Goal: Transaction & Acquisition: Purchase product/service

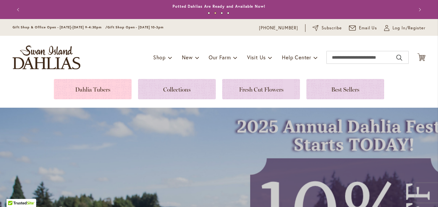
click at [103, 88] on link at bounding box center [93, 89] width 78 height 20
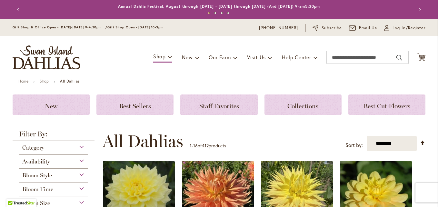
click at [404, 28] on span "Log In/Register" at bounding box center [408, 28] width 33 height 6
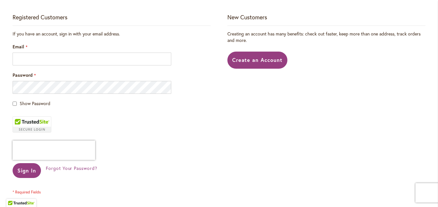
scroll to position [161, 0]
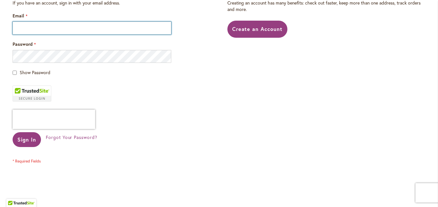
click at [67, 29] on input "Email" at bounding box center [92, 28] width 159 height 13
type input "**********"
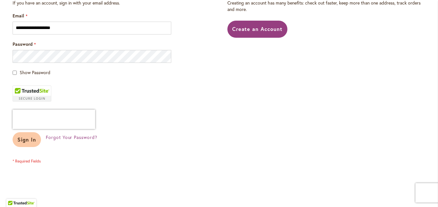
click at [25, 139] on span "Sign In" at bounding box center [26, 139] width 19 height 7
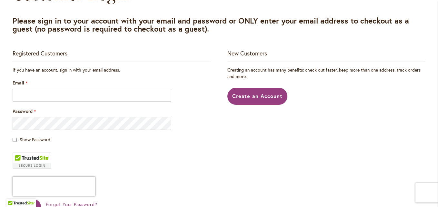
scroll to position [97, 0]
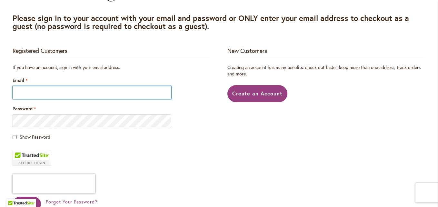
click at [54, 96] on input "Email" at bounding box center [92, 92] width 159 height 13
type input "**********"
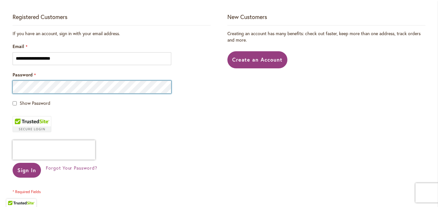
scroll to position [193, 0]
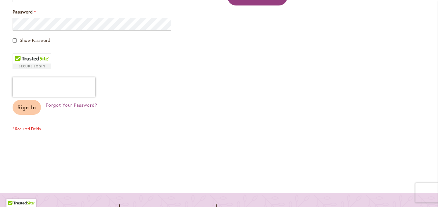
click at [30, 107] on span "Sign In" at bounding box center [26, 107] width 19 height 7
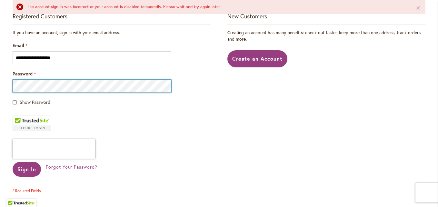
scroll to position [161, 0]
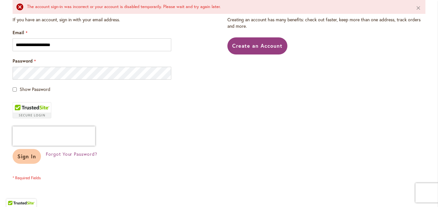
click at [18, 157] on span "Sign In" at bounding box center [26, 156] width 19 height 7
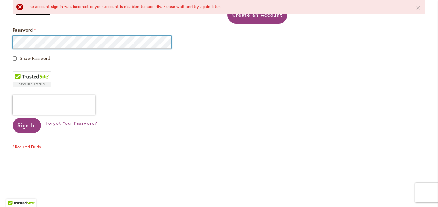
scroll to position [193, 0]
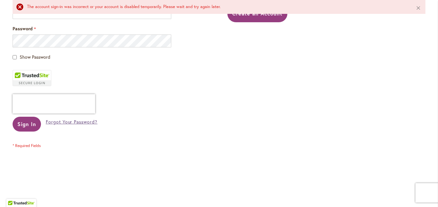
click at [66, 121] on span "Forgot Your Password?" at bounding box center [72, 122] width 52 height 6
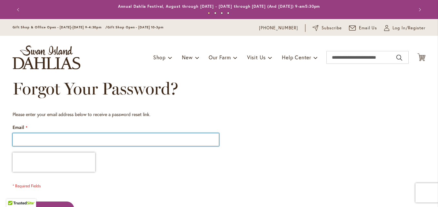
click at [71, 138] on input "Email" at bounding box center [116, 139] width 206 height 13
type input "**********"
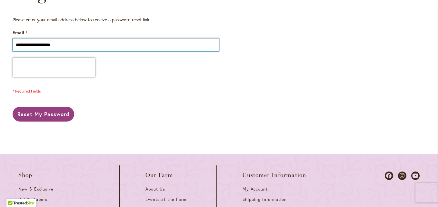
scroll to position [97, 0]
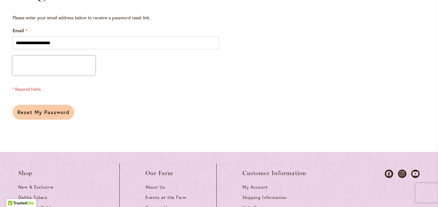
click at [52, 114] on span "Reset My Password" at bounding box center [43, 112] width 52 height 7
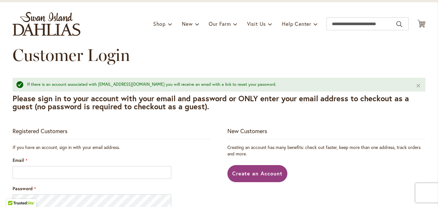
scroll to position [97, 0]
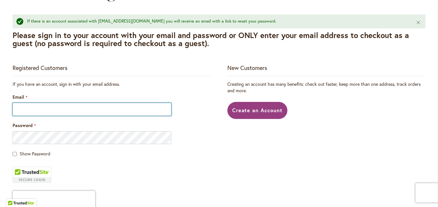
click at [68, 108] on input "Email" at bounding box center [92, 109] width 159 height 13
type input "**********"
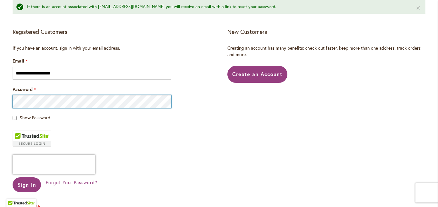
scroll to position [161, 0]
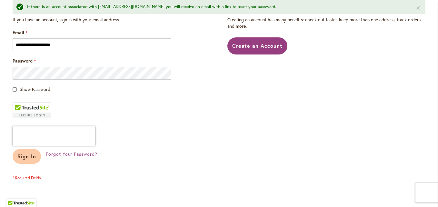
click at [32, 160] on button "Sign In" at bounding box center [27, 156] width 28 height 15
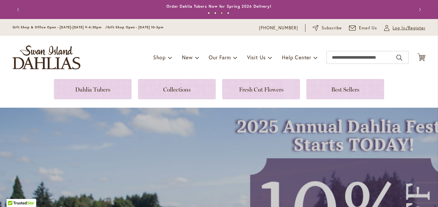
click at [384, 28] on icon at bounding box center [386, 29] width 5 height 3
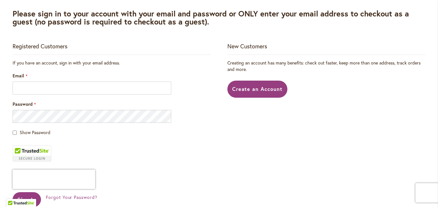
scroll to position [129, 0]
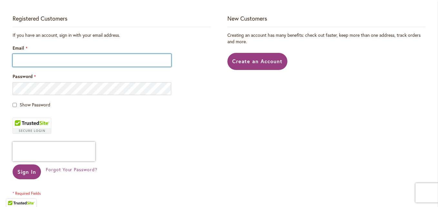
click at [94, 61] on input "Email" at bounding box center [92, 60] width 159 height 13
type input "**********"
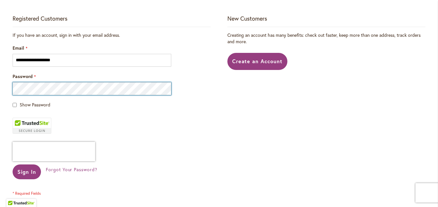
scroll to position [161, 0]
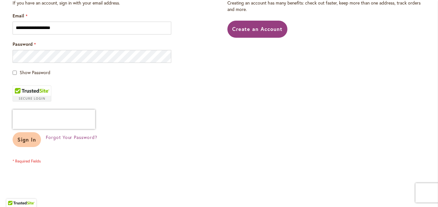
click at [23, 140] on span "Sign In" at bounding box center [26, 139] width 19 height 7
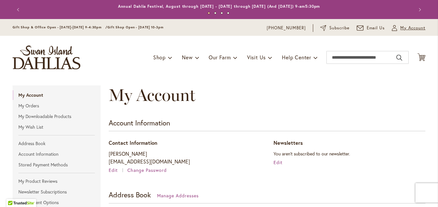
click at [404, 27] on span "My Account" at bounding box center [412, 28] width 25 height 6
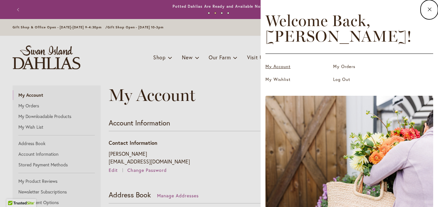
click at [284, 66] on link "My Account" at bounding box center [297, 67] width 64 height 6
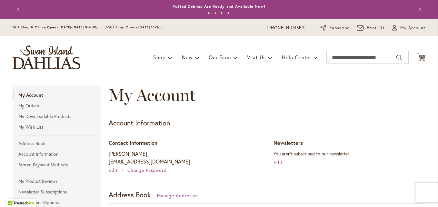
click at [406, 27] on span "My Account" at bounding box center [412, 28] width 25 height 6
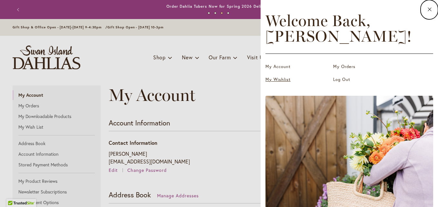
click at [281, 77] on link "My Wishlist" at bounding box center [297, 79] width 64 height 6
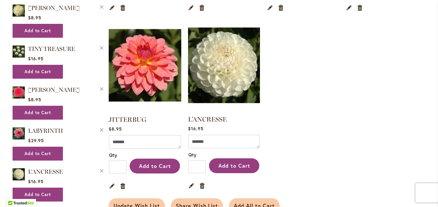
scroll to position [484, 0]
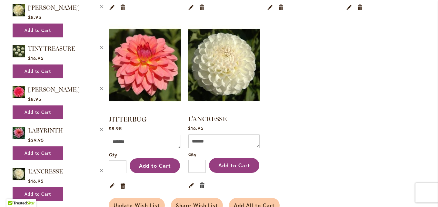
click at [201, 182] on link "Remove item" at bounding box center [202, 185] width 6 height 7
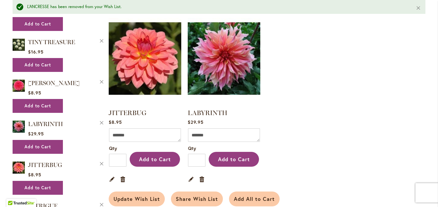
scroll to position [516, 0]
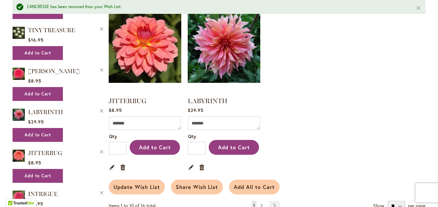
click at [260, 203] on span "2" at bounding box center [261, 205] width 2 height 5
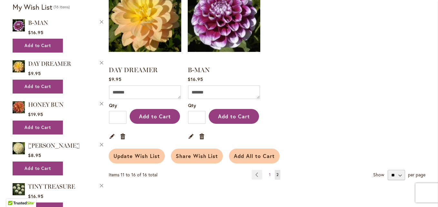
scroll to position [387, 0]
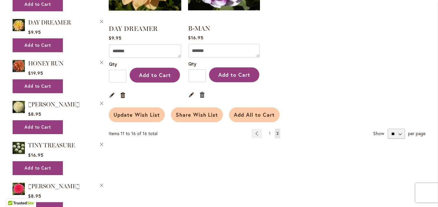
click at [201, 94] on link "Remove item" at bounding box center [202, 94] width 6 height 7
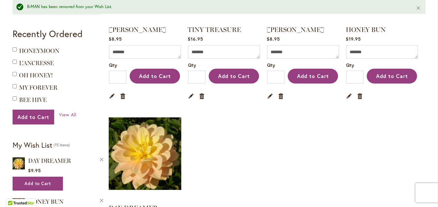
scroll to position [226, 0]
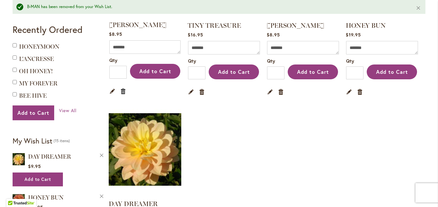
click at [123, 91] on link "Remove item" at bounding box center [123, 90] width 6 height 7
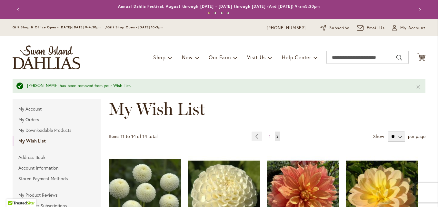
scroll to position [193, 0]
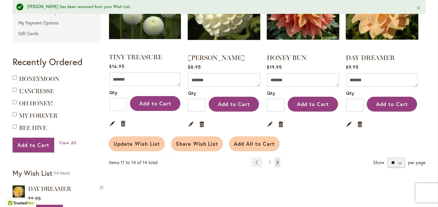
click at [122, 124] on link "Remove item" at bounding box center [123, 123] width 6 height 7
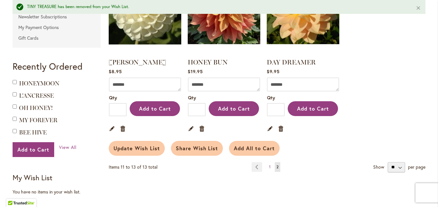
scroll to position [193, 0]
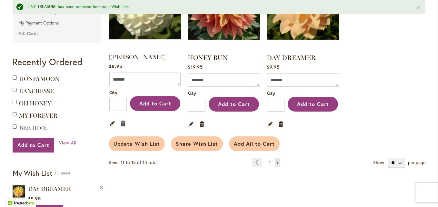
click at [123, 123] on link "Remove item" at bounding box center [123, 123] width 6 height 7
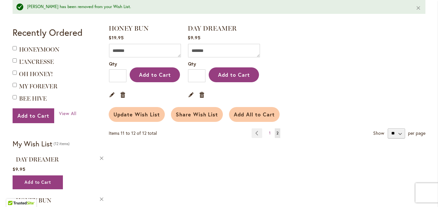
scroll to position [226, 0]
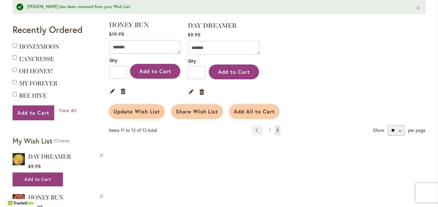
click at [123, 90] on link "Remove item" at bounding box center [123, 90] width 6 height 7
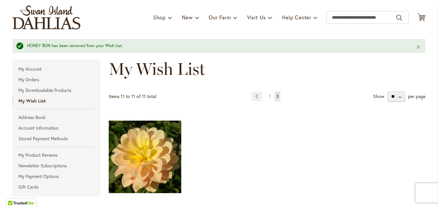
scroll to position [193, 0]
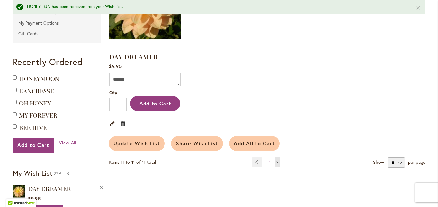
click at [120, 123] on link "Remove item" at bounding box center [123, 123] width 6 height 7
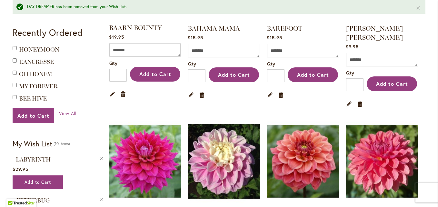
scroll to position [226, 0]
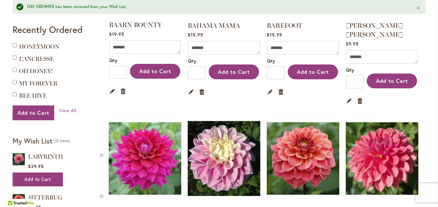
click at [120, 92] on link "Remove item" at bounding box center [123, 90] width 6 height 7
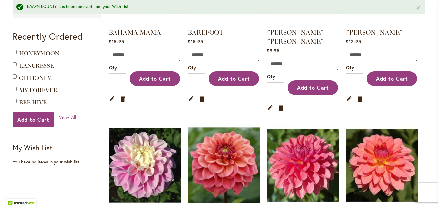
scroll to position [226, 0]
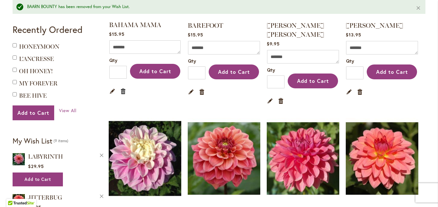
click at [122, 92] on link "Remove item" at bounding box center [123, 90] width 6 height 7
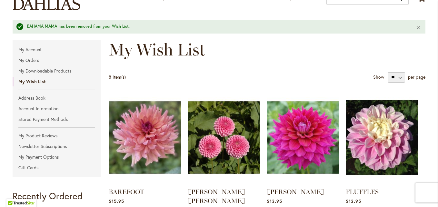
scroll to position [193, 0]
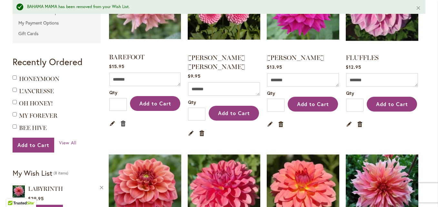
click at [121, 122] on link "Remove item" at bounding box center [123, 123] width 6 height 7
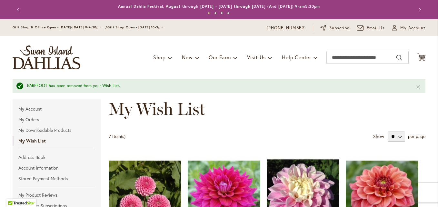
scroll to position [193, 0]
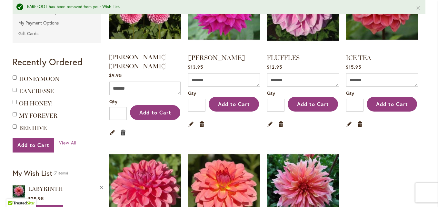
click at [122, 129] on link "Remove item" at bounding box center [123, 132] width 6 height 7
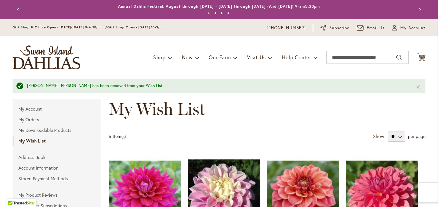
scroll to position [193, 0]
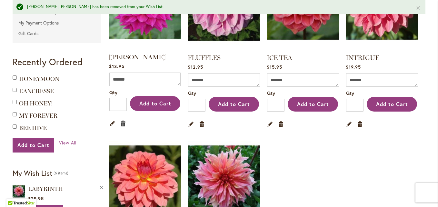
click at [122, 124] on link "Remove item" at bounding box center [123, 123] width 6 height 7
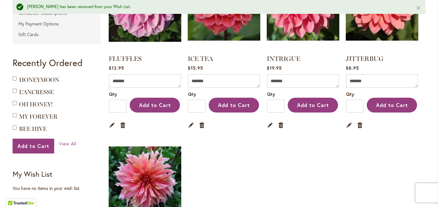
scroll to position [226, 0]
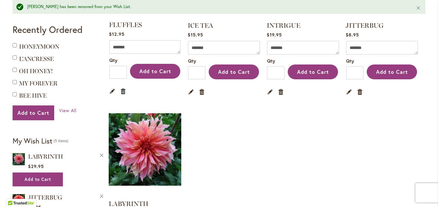
click at [121, 92] on link "Remove item" at bounding box center [123, 90] width 6 height 7
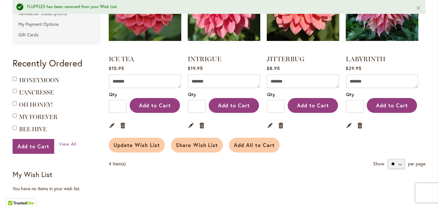
scroll to position [193, 0]
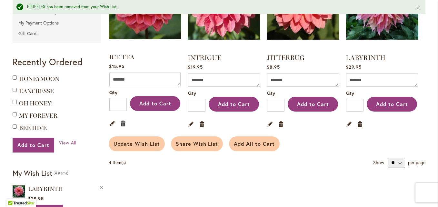
click at [120, 121] on link "Remove item" at bounding box center [123, 123] width 6 height 7
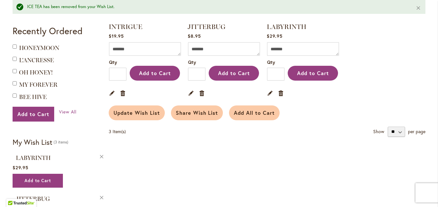
scroll to position [226, 0]
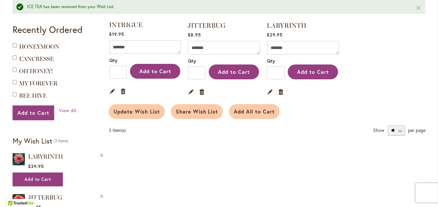
click at [123, 93] on link "Remove item" at bounding box center [123, 90] width 6 height 7
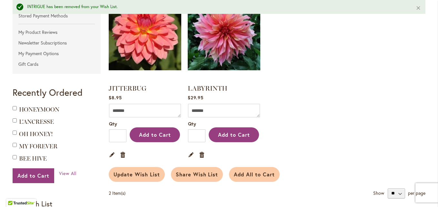
scroll to position [193, 0]
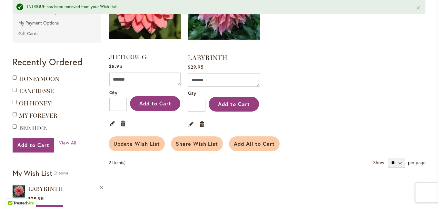
click at [120, 122] on link "Remove item" at bounding box center [123, 123] width 6 height 7
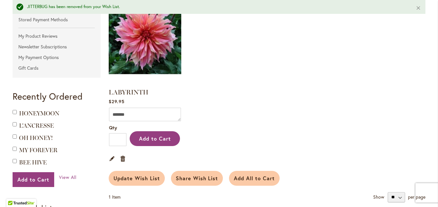
scroll to position [193, 0]
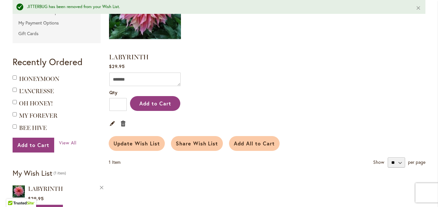
click at [121, 125] on link "Remove item" at bounding box center [123, 123] width 6 height 7
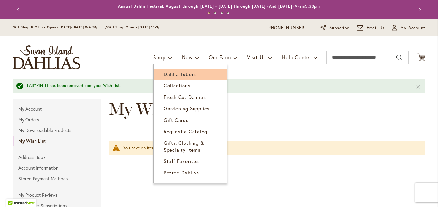
click at [169, 75] on span "Dahlia Tubers" at bounding box center [180, 74] width 32 height 6
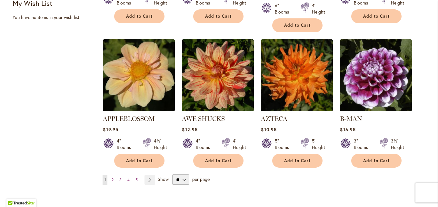
scroll to position [548, 0]
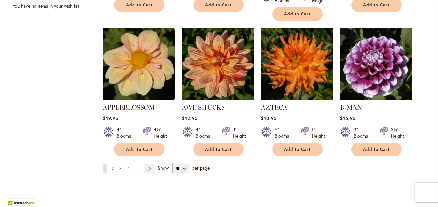
click at [112, 166] on span "2" at bounding box center [113, 168] width 2 height 5
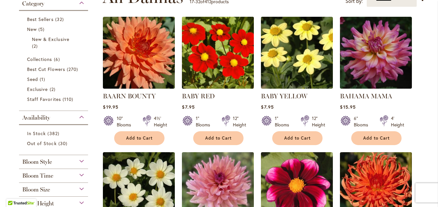
scroll to position [129, 0]
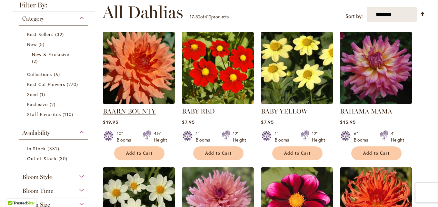
click at [130, 110] on link "BAARN BOUNTY" at bounding box center [129, 111] width 53 height 8
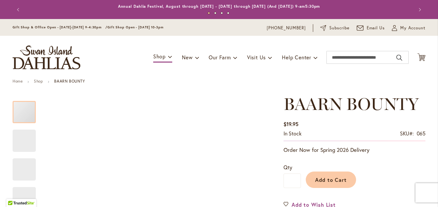
type input "*******"
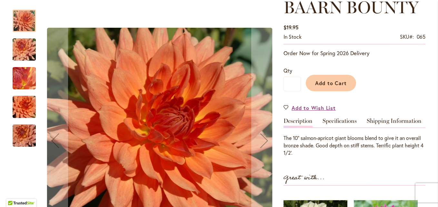
scroll to position [129, 0]
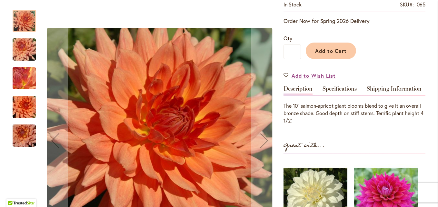
click at [21, 49] on img "Baarn Bounty" at bounding box center [24, 49] width 46 height 35
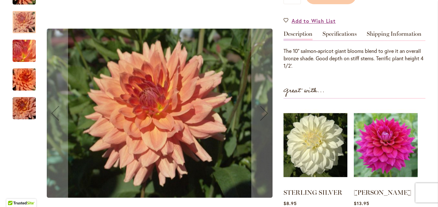
scroll to position [193, 0]
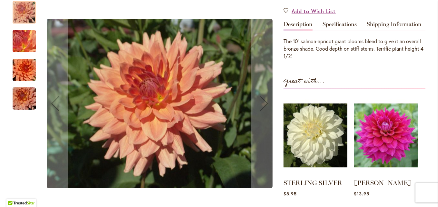
click at [23, 43] on img "Baarn Bounty" at bounding box center [24, 41] width 46 height 35
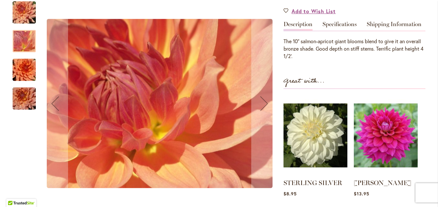
drag, startPoint x: 22, startPoint y: 58, endPoint x: 21, endPoint y: 61, distance: 3.2
click at [22, 60] on div "Baarn Bounty" at bounding box center [28, 66] width 30 height 29
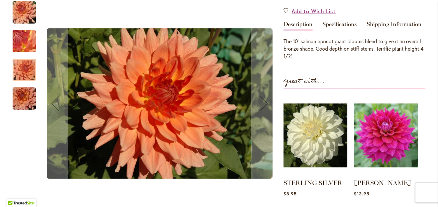
click at [19, 84] on div "Baarn Bounty" at bounding box center [24, 95] width 23 height 29
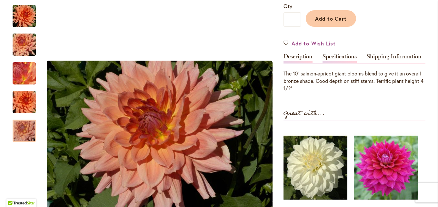
scroll to position [129, 0]
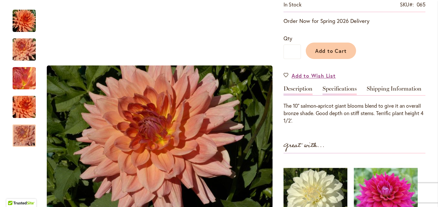
click at [344, 89] on link "Specifications" at bounding box center [339, 90] width 34 height 9
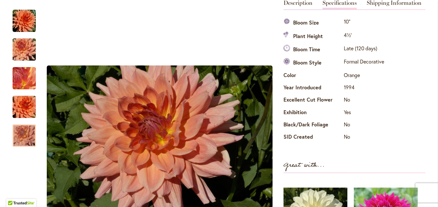
scroll to position [182, 0]
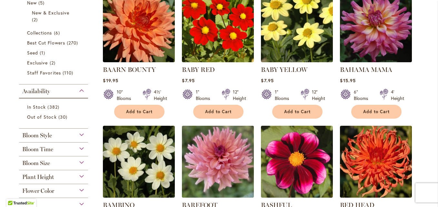
scroll to position [129, 0]
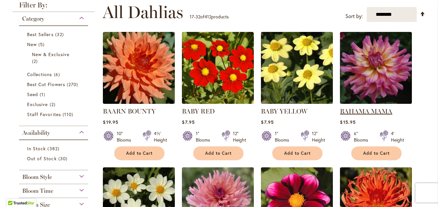
click at [360, 111] on link "BAHAMA MAMA" at bounding box center [366, 111] width 52 height 8
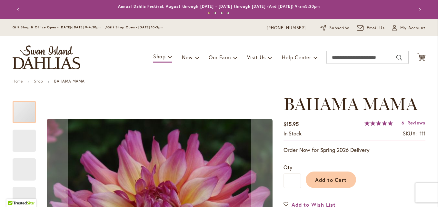
scroll to position [129, 0]
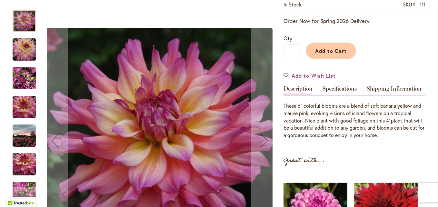
click at [19, 56] on img "Bahama Mama" at bounding box center [24, 49] width 46 height 31
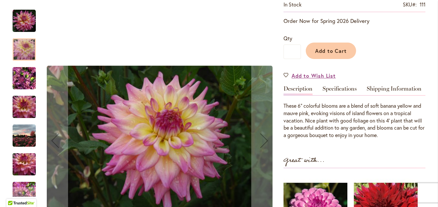
click at [19, 87] on img "Bahama Mama" at bounding box center [24, 78] width 23 height 31
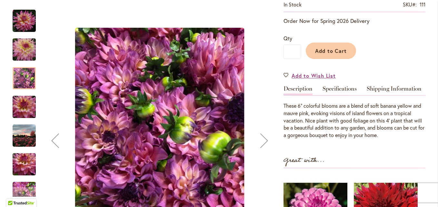
click at [19, 101] on img "Bahama Mama" at bounding box center [24, 107] width 46 height 31
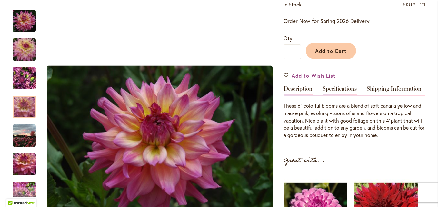
click at [331, 86] on link "Specifications" at bounding box center [339, 90] width 34 height 9
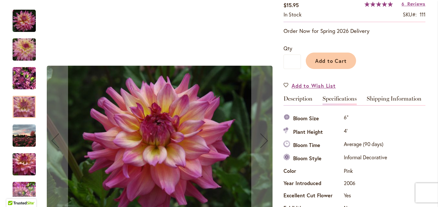
scroll to position [86, 0]
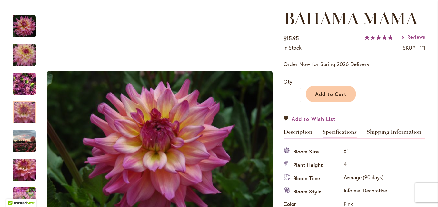
click at [295, 118] on span "Add to Wish List" at bounding box center [313, 118] width 44 height 7
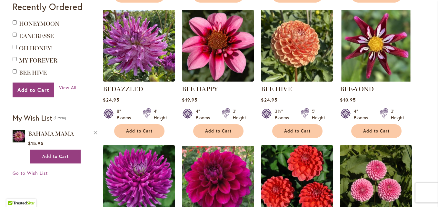
scroll to position [433, 0]
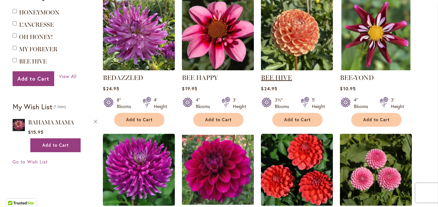
click at [287, 78] on link "BEE HIVE" at bounding box center [276, 78] width 31 height 8
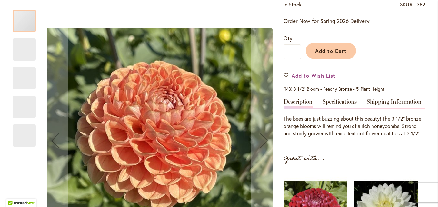
scroll to position [161, 0]
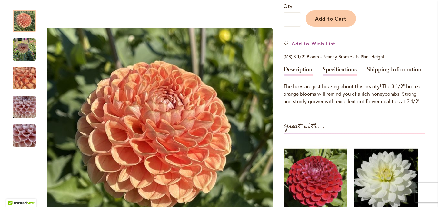
click at [336, 67] on link "Specifications" at bounding box center [339, 70] width 34 height 9
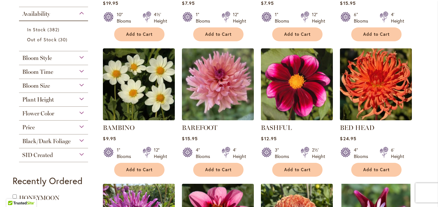
scroll to position [258, 0]
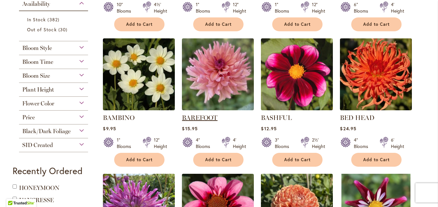
click at [197, 117] on link "BAREFOOT" at bounding box center [199, 118] width 35 height 8
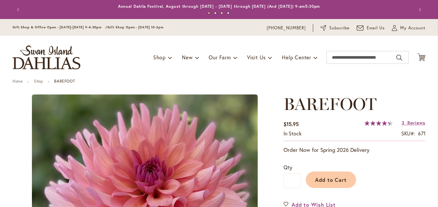
type input "*******"
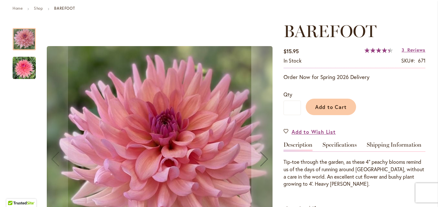
scroll to position [97, 0]
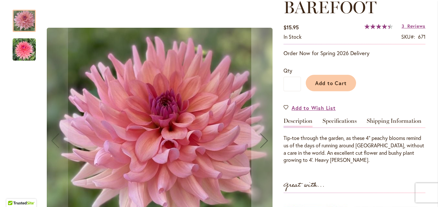
click at [16, 54] on img "BAREFOOT" at bounding box center [24, 49] width 23 height 23
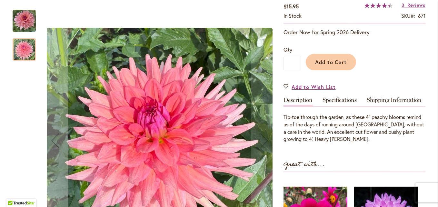
scroll to position [129, 0]
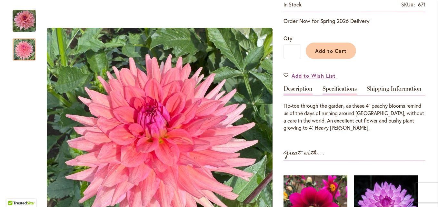
click at [332, 87] on link "Specifications" at bounding box center [339, 90] width 34 height 9
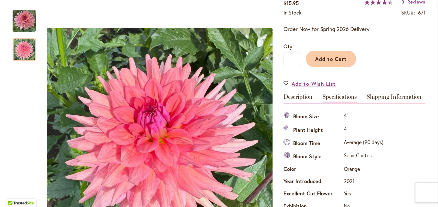
scroll to position [118, 0]
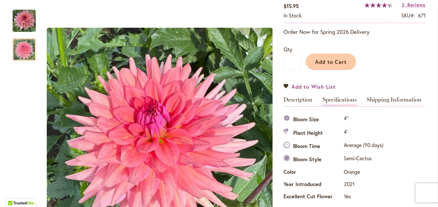
click at [284, 83] on link "Add to Wish List" at bounding box center [309, 86] width 52 height 7
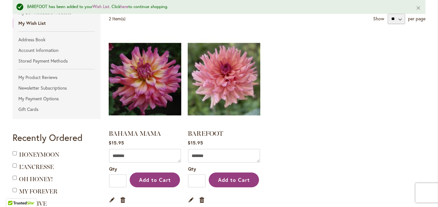
scroll to position [129, 0]
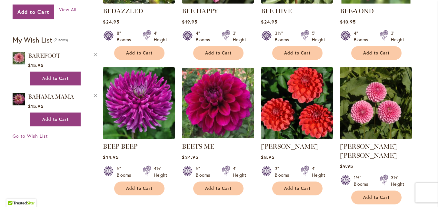
scroll to position [516, 0]
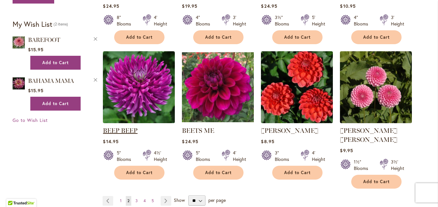
click at [124, 132] on link "BEEP BEEP" at bounding box center [120, 131] width 34 height 8
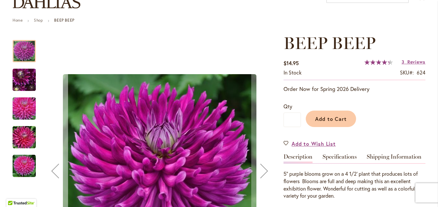
scroll to position [64, 0]
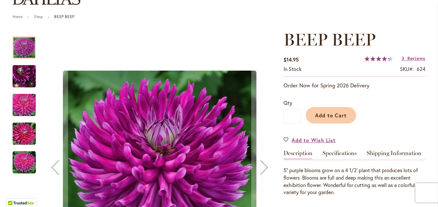
click at [27, 76] on img "BEEP BEEP" at bounding box center [24, 76] width 46 height 35
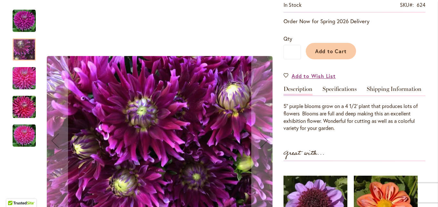
scroll to position [129, 0]
click at [26, 82] on img "BEEP BEEP" at bounding box center [24, 78] width 46 height 31
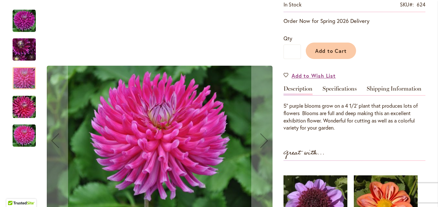
click at [26, 105] on img "BEEP BEEP" at bounding box center [24, 107] width 46 height 31
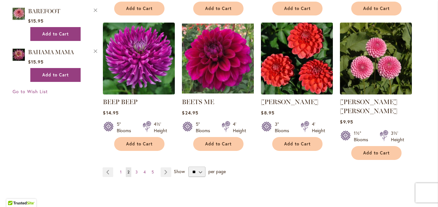
scroll to position [548, 0]
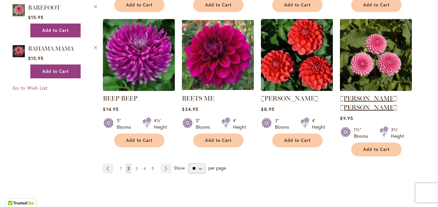
click at [368, 99] on link "[PERSON_NAME] [PERSON_NAME]" at bounding box center [368, 102] width 57 height 17
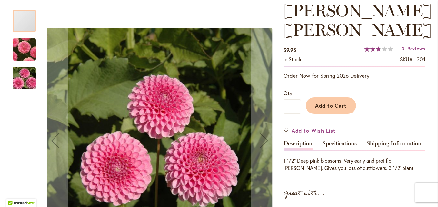
scroll to position [129, 0]
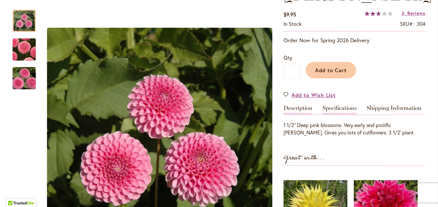
click at [347, 105] on link "Specifications" at bounding box center [339, 109] width 34 height 9
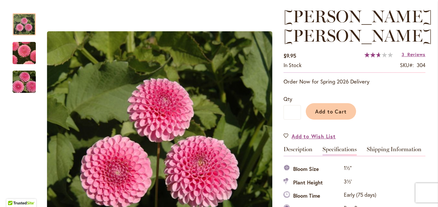
scroll to position [86, 0]
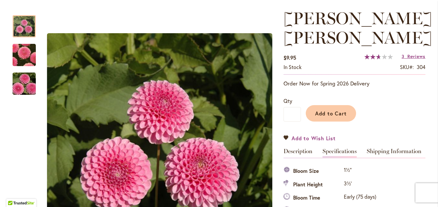
click at [284, 134] on link "Add to Wish List" at bounding box center [309, 137] width 52 height 7
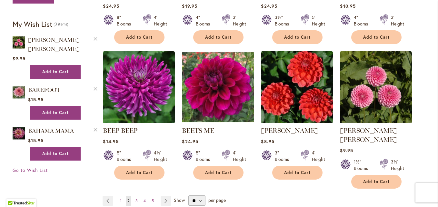
scroll to position [580, 0]
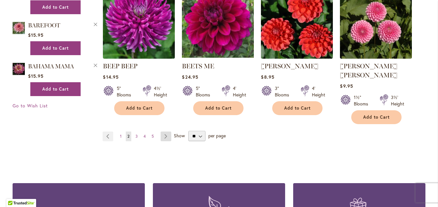
click at [165, 132] on link "Page Next" at bounding box center [166, 137] width 11 height 10
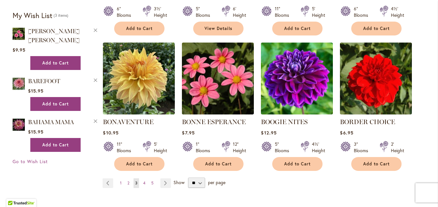
scroll to position [548, 0]
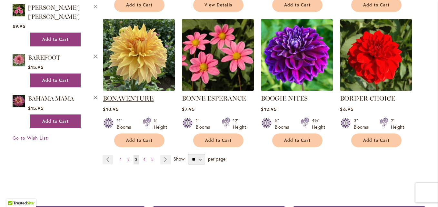
click at [126, 99] on link "BONAVENTURE" at bounding box center [128, 98] width 51 height 8
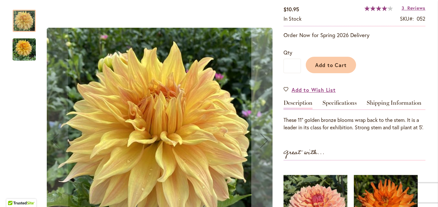
scroll to position [129, 0]
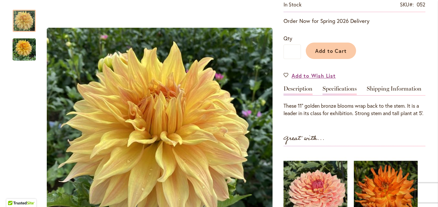
click at [326, 91] on link "Specifications" at bounding box center [339, 90] width 34 height 9
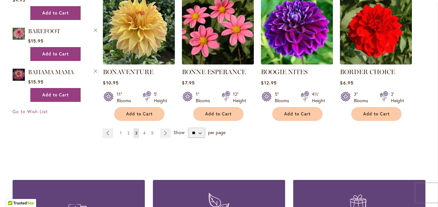
scroll to position [613, 0]
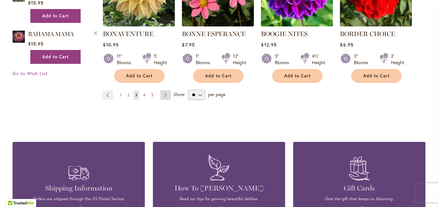
click at [164, 96] on link "Page Next" at bounding box center [165, 95] width 11 height 10
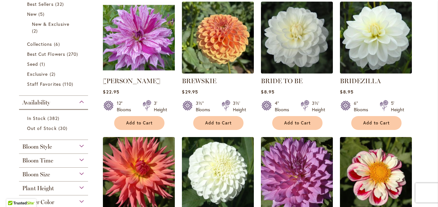
scroll to position [161, 0]
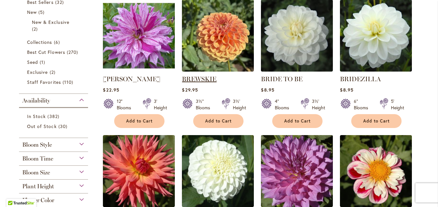
click at [206, 79] on link "BREWSKIE" at bounding box center [199, 79] width 34 height 8
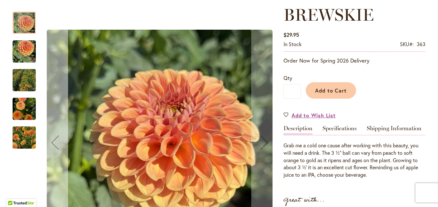
scroll to position [97, 0]
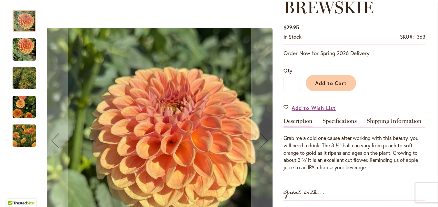
click at [23, 46] on img "BREWSKIE" at bounding box center [24, 49] width 23 height 31
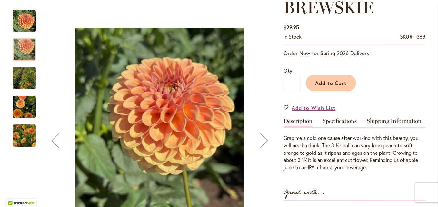
click at [23, 82] on img "BREWSKIE" at bounding box center [24, 78] width 46 height 44
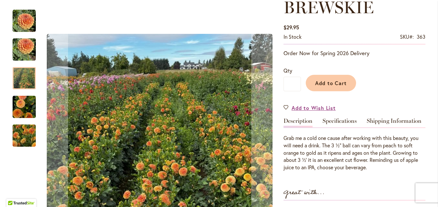
click at [18, 102] on img "BREWSKIE" at bounding box center [24, 107] width 23 height 24
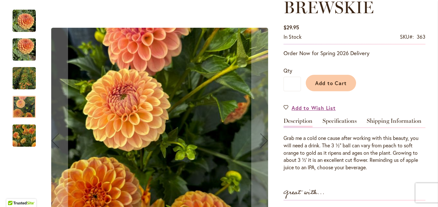
click at [23, 134] on img "BREWSKIE" at bounding box center [24, 135] width 46 height 37
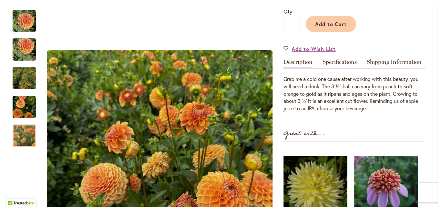
scroll to position [161, 0]
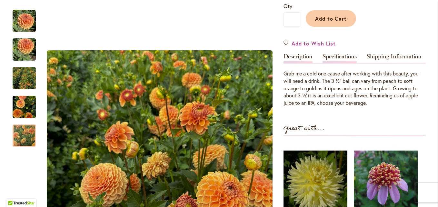
click at [338, 58] on link "Specifications" at bounding box center [339, 58] width 34 height 9
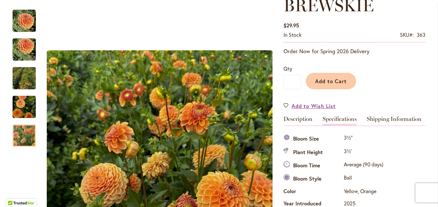
scroll to position [97, 0]
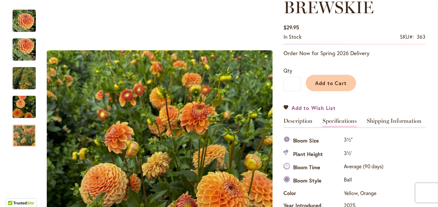
click at [284, 109] on link "Add to Wish List" at bounding box center [309, 107] width 52 height 7
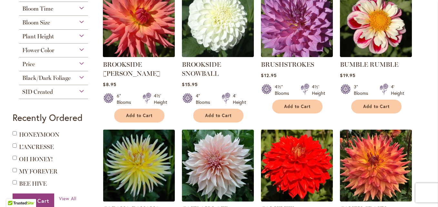
scroll to position [322, 0]
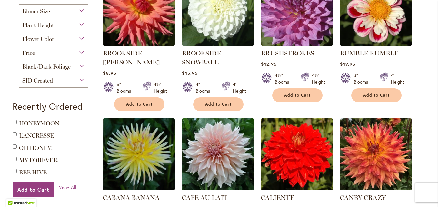
click at [387, 53] on link "BUMBLE RUMBLE" at bounding box center [369, 53] width 58 height 8
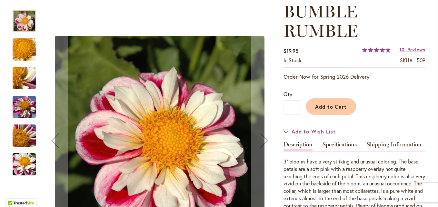
scroll to position [129, 0]
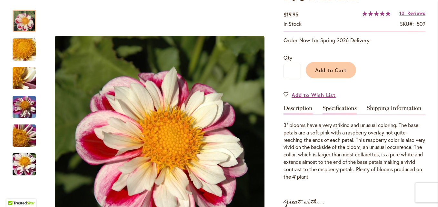
click at [329, 107] on link "Specifications" at bounding box center [339, 109] width 34 height 9
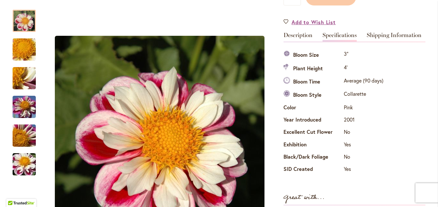
scroll to position [105, 0]
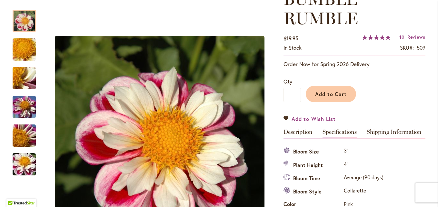
click at [283, 117] on link "Add to Wish List" at bounding box center [309, 118] width 52 height 7
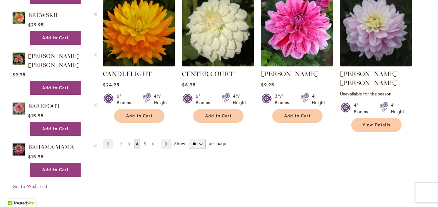
scroll to position [613, 0]
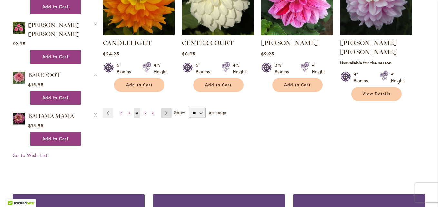
click at [165, 108] on link "Page Next" at bounding box center [166, 113] width 11 height 10
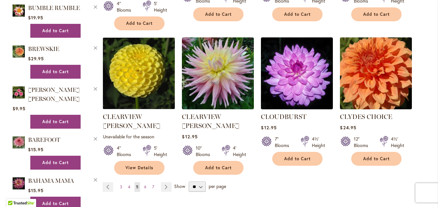
scroll to position [548, 0]
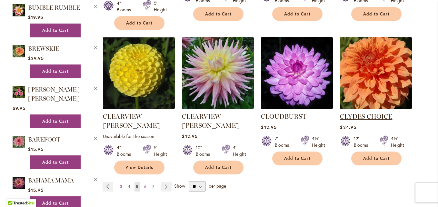
click at [370, 113] on link "CLYDES CHOICE" at bounding box center [366, 117] width 52 height 8
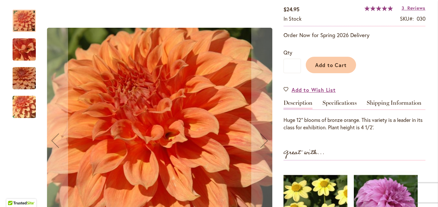
scroll to position [129, 0]
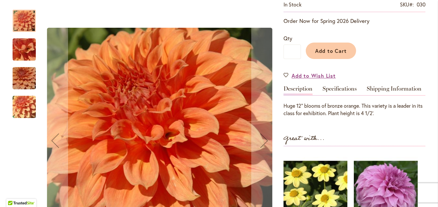
click at [21, 56] on img "Clyde's Choice" at bounding box center [24, 49] width 46 height 35
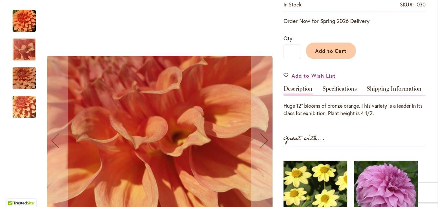
click at [21, 71] on img "Clyde's Choice" at bounding box center [24, 78] width 46 height 31
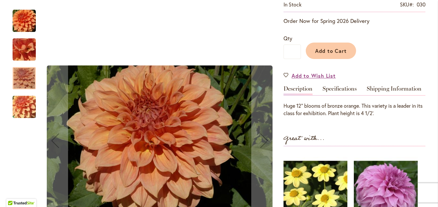
click at [19, 102] on img "Clyde's Choice" at bounding box center [24, 107] width 46 height 35
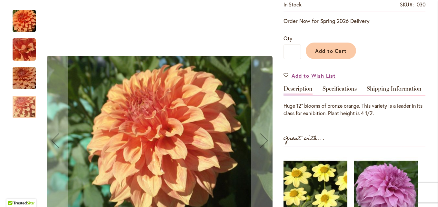
scroll to position [161, 0]
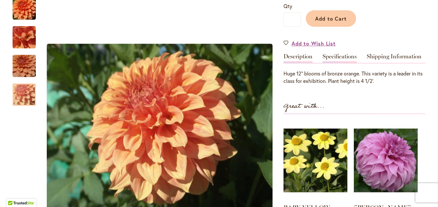
click at [338, 58] on link "Specifications" at bounding box center [339, 58] width 34 height 9
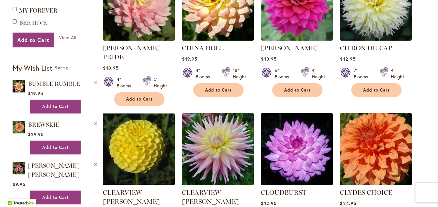
scroll to position [580, 0]
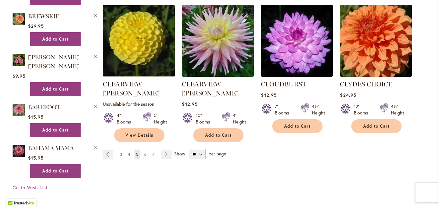
click at [178, 151] on span "Show" at bounding box center [179, 154] width 11 height 6
click at [189, 149] on select "** ** ** **" at bounding box center [197, 154] width 17 height 10
click at [164, 150] on link "Page Next" at bounding box center [166, 155] width 11 height 10
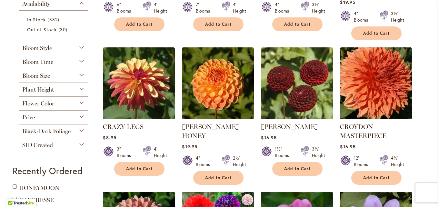
scroll to position [290, 0]
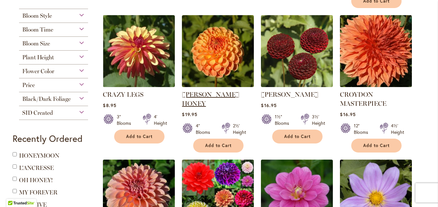
click at [203, 91] on link "[PERSON_NAME] HONEY" at bounding box center [210, 99] width 57 height 17
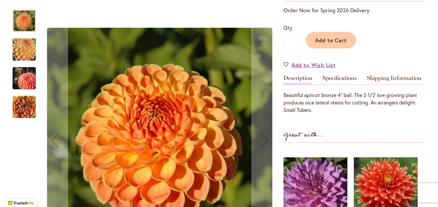
scroll to position [161, 0]
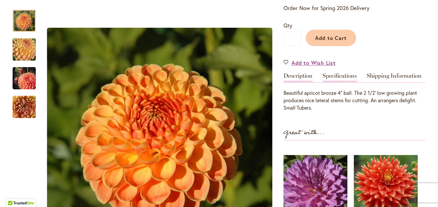
click at [331, 75] on link "Specifications" at bounding box center [339, 77] width 34 height 9
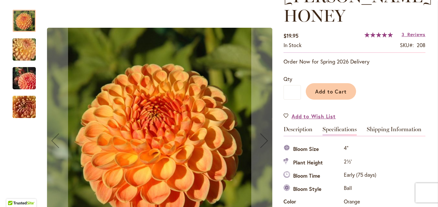
scroll to position [105, 0]
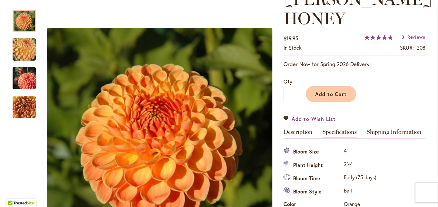
click at [292, 116] on span "Add to Wish List" at bounding box center [313, 118] width 44 height 7
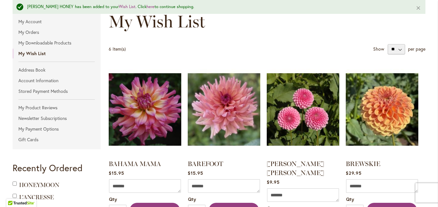
scroll to position [129, 0]
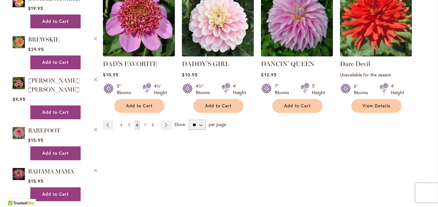
scroll to position [613, 0]
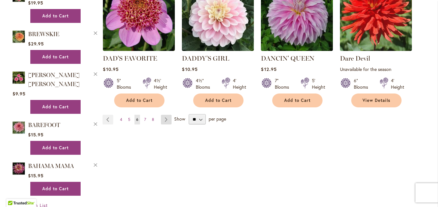
click at [163, 115] on link "Page Next" at bounding box center [166, 120] width 11 height 10
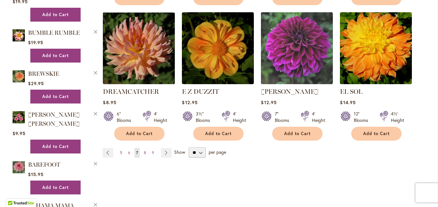
scroll to position [580, 0]
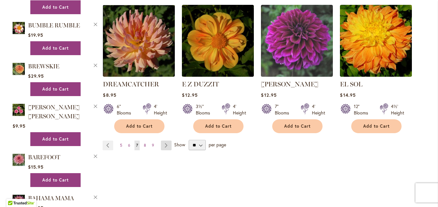
click at [163, 141] on link "Page Next" at bounding box center [166, 146] width 11 height 10
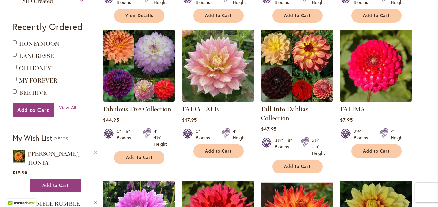
scroll to position [419, 0]
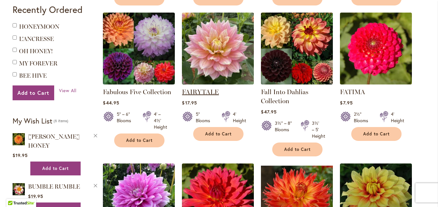
click at [200, 90] on link "FAIRYTALE" at bounding box center [200, 92] width 37 height 8
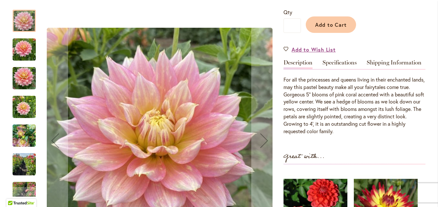
scroll to position [161, 0]
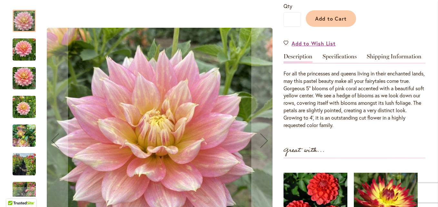
click at [28, 79] on img "Fairytale" at bounding box center [24, 78] width 23 height 31
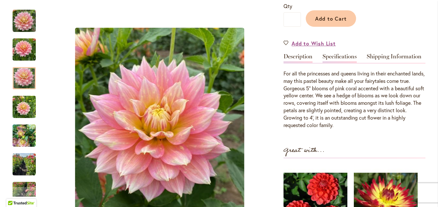
click at [334, 58] on link "Specifications" at bounding box center [339, 58] width 34 height 9
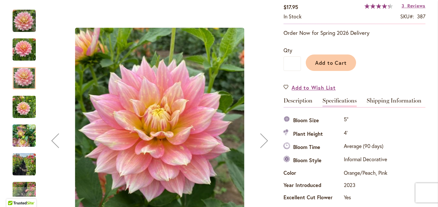
scroll to position [64, 0]
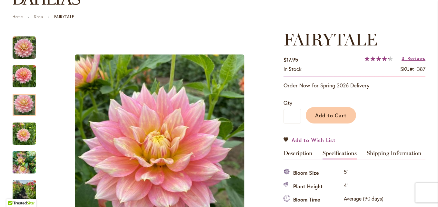
click at [284, 140] on link "Add to Wish List" at bounding box center [309, 139] width 52 height 7
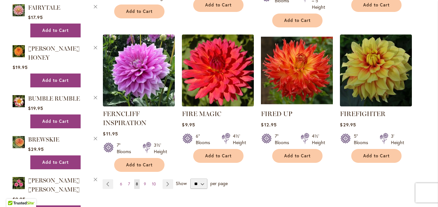
scroll to position [580, 0]
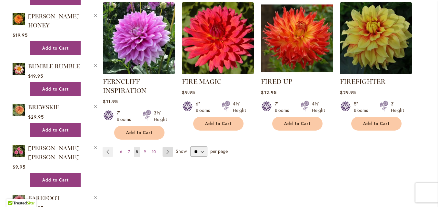
click at [162, 151] on link "Page Next" at bounding box center [167, 152] width 11 height 10
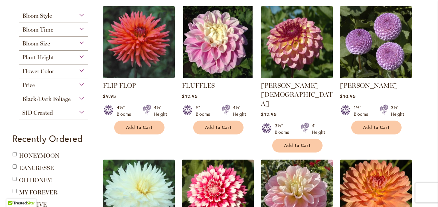
scroll to position [322, 0]
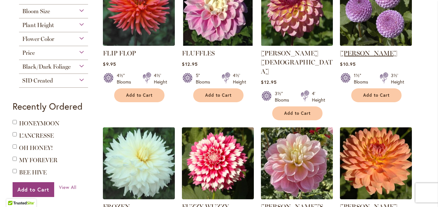
click at [380, 54] on link "FRANK HOLMES" at bounding box center [368, 53] width 57 height 8
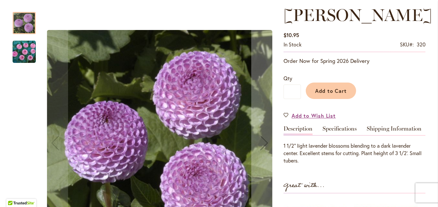
scroll to position [97, 0]
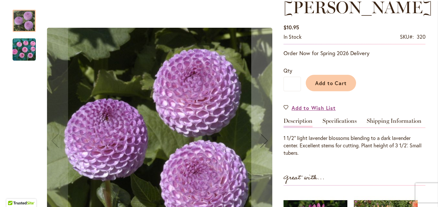
click at [28, 52] on img "FRANK HOLMES" at bounding box center [24, 49] width 23 height 23
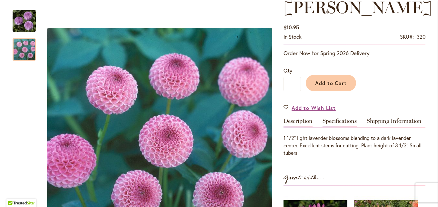
click at [335, 122] on link "Specifications" at bounding box center [339, 122] width 34 height 9
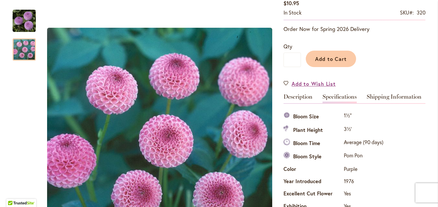
scroll to position [118, 0]
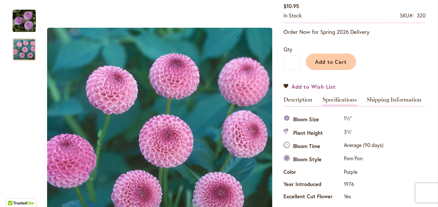
click at [285, 86] on link "Add to Wish List" at bounding box center [309, 86] width 52 height 7
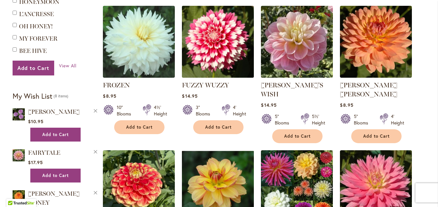
scroll to position [451, 0]
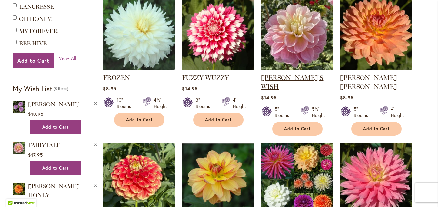
click at [287, 74] on link "[PERSON_NAME]'S WISH" at bounding box center [292, 82] width 62 height 17
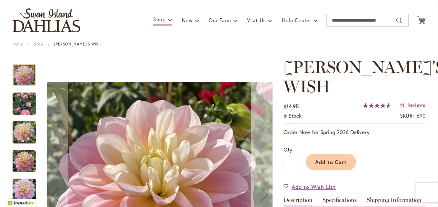
scroll to position [129, 0]
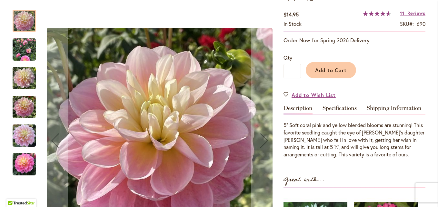
click at [19, 79] on img "GABBIE'S WISH" at bounding box center [24, 78] width 23 height 31
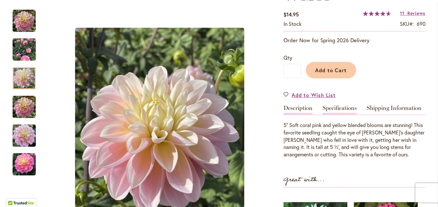
click at [340, 105] on link "Specifications" at bounding box center [339, 109] width 34 height 9
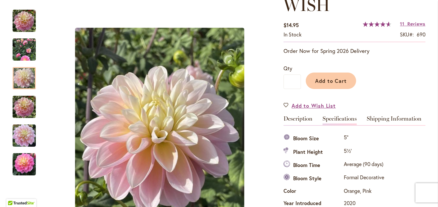
scroll to position [118, 0]
click at [286, 102] on link "Add to Wish List" at bounding box center [309, 105] width 52 height 7
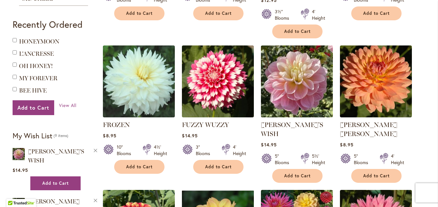
scroll to position [419, 0]
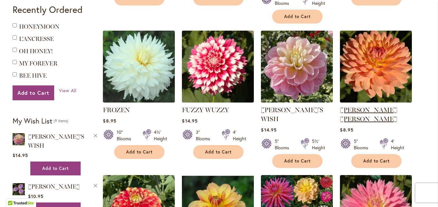
click at [381, 106] on link "GABRIELLE MARIE" at bounding box center [368, 114] width 57 height 17
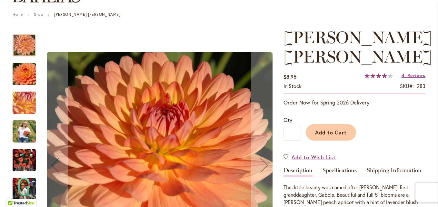
scroll to position [97, 0]
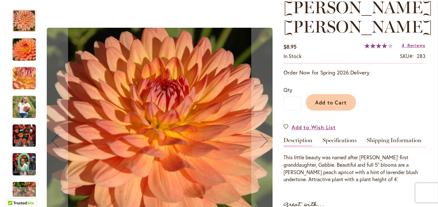
click at [22, 44] on img "GABRIELLE MARIE" at bounding box center [24, 49] width 46 height 31
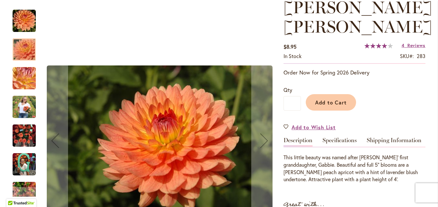
click at [15, 77] on img "GABRIELLE MARIE" at bounding box center [24, 78] width 46 height 35
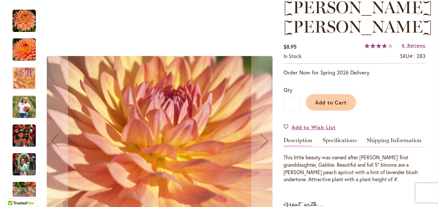
click at [21, 140] on img "GABRIELLE MARIE" at bounding box center [24, 135] width 23 height 31
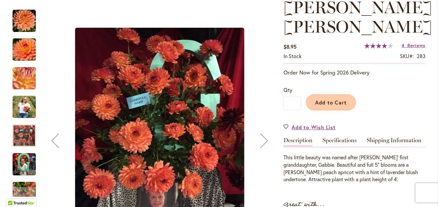
scroll to position [129, 0]
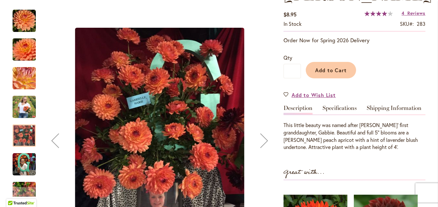
click at [25, 81] on img "GABRIELLE MARIE" at bounding box center [24, 78] width 46 height 35
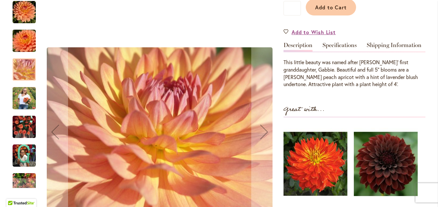
scroll to position [193, 0]
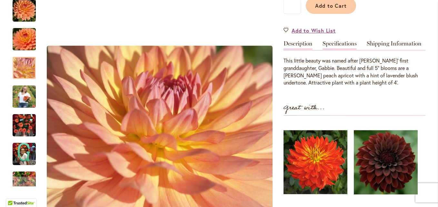
click at [331, 43] on link "Specifications" at bounding box center [339, 45] width 34 height 9
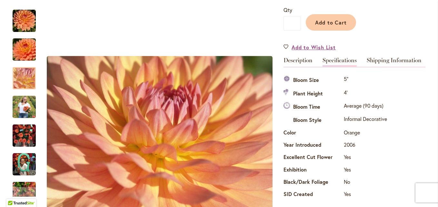
scroll to position [161, 0]
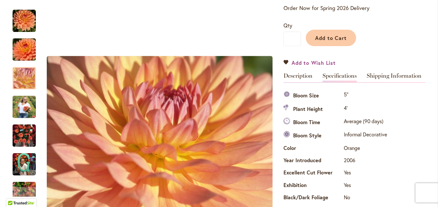
click at [283, 60] on link "Add to Wish List" at bounding box center [309, 62] width 52 height 7
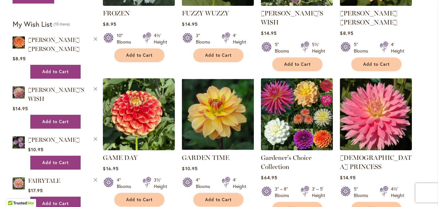
scroll to position [548, 0]
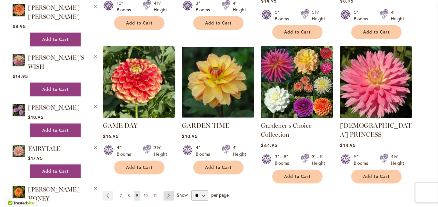
click at [164, 191] on link "Page Next" at bounding box center [168, 196] width 11 height 10
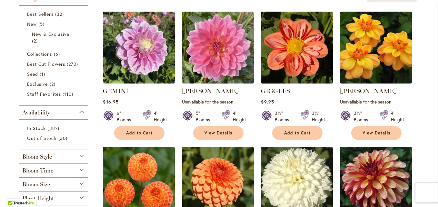
scroll to position [161, 0]
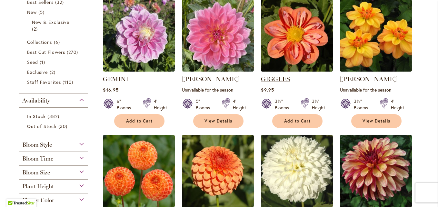
click at [280, 76] on link "GIGGLES" at bounding box center [275, 79] width 29 height 8
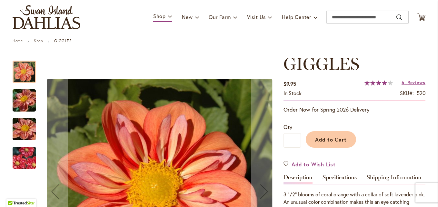
scroll to position [129, 0]
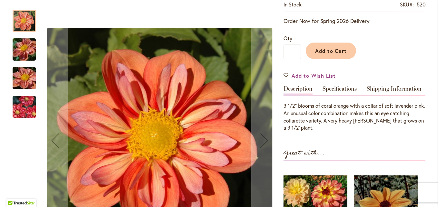
click at [26, 78] on img "GIGGLES" at bounding box center [24, 78] width 46 height 35
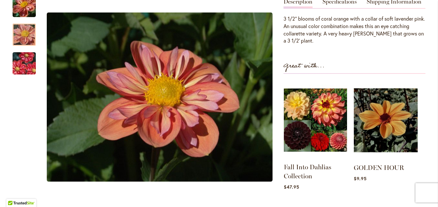
scroll to position [161, 0]
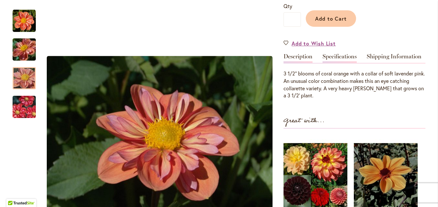
click at [340, 57] on link "Specifications" at bounding box center [339, 58] width 34 height 9
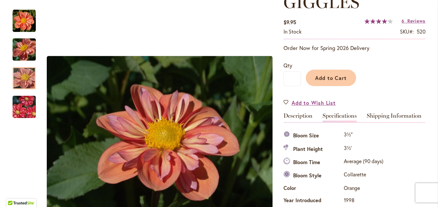
scroll to position [97, 0]
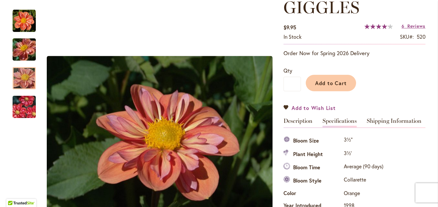
click at [284, 108] on link "Add to Wish List" at bounding box center [309, 107] width 52 height 7
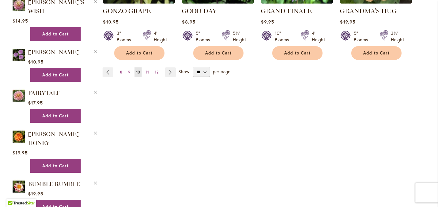
scroll to position [645, 0]
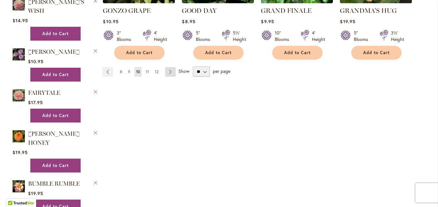
click at [165, 67] on link "Page Next" at bounding box center [170, 72] width 11 height 10
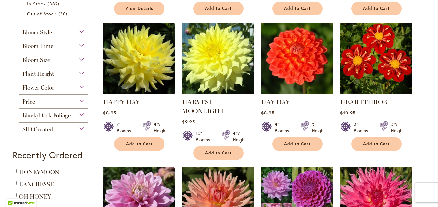
scroll to position [290, 0]
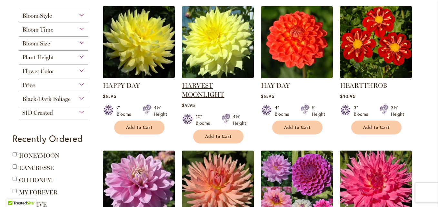
click at [194, 86] on link "HARVEST MOONLIGHT" at bounding box center [203, 90] width 42 height 17
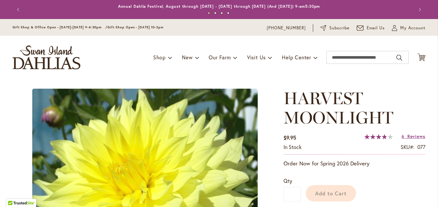
type input "*******"
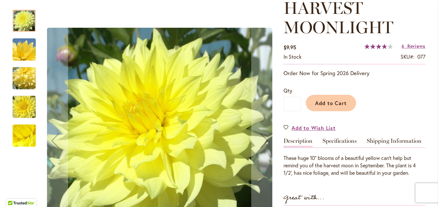
scroll to position [97, 0]
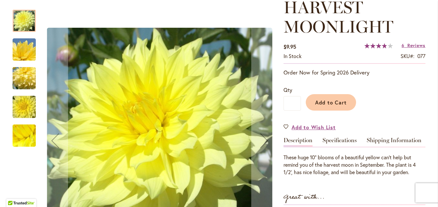
click at [20, 73] on img "Harvest Moonlight" at bounding box center [24, 78] width 46 height 31
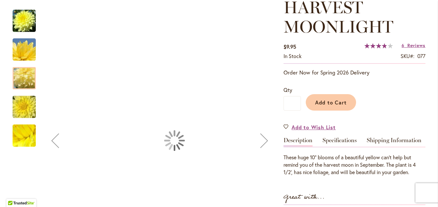
click at [28, 108] on img "Harvest Moonlight" at bounding box center [24, 107] width 46 height 31
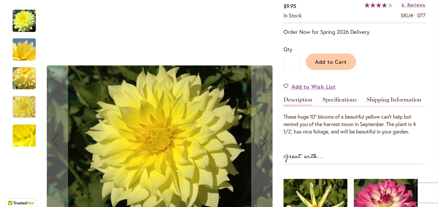
scroll to position [161, 0]
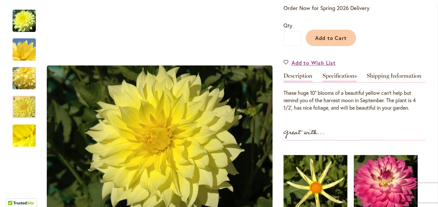
click at [334, 76] on link "Specifications" at bounding box center [339, 77] width 34 height 9
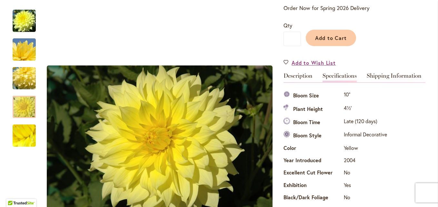
scroll to position [234, 0]
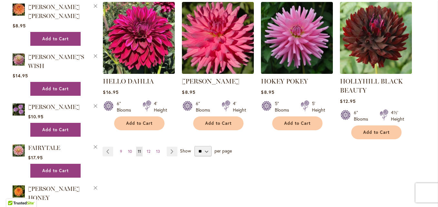
scroll to position [613, 0]
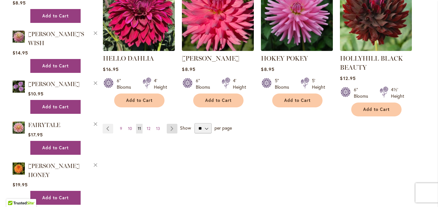
click at [171, 127] on link "Page Next" at bounding box center [172, 129] width 11 height 10
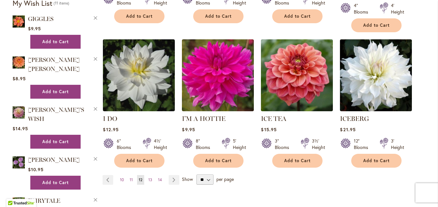
scroll to position [548, 0]
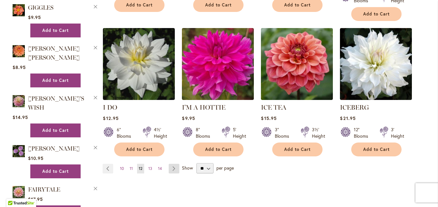
click at [173, 164] on link "Page Next" at bounding box center [174, 169] width 11 height 10
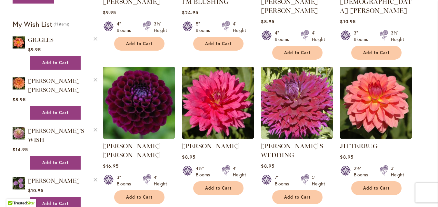
scroll to position [548, 0]
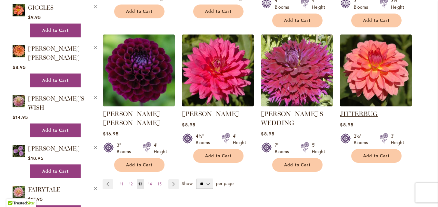
click at [351, 110] on link "JITTERBUG" at bounding box center [359, 114] width 38 height 8
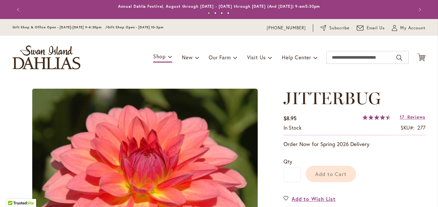
type input "*******"
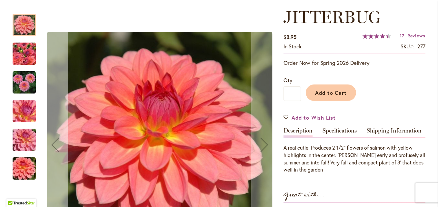
scroll to position [97, 0]
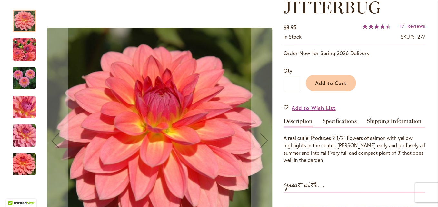
click at [21, 80] on img "JITTERBUG" at bounding box center [24, 78] width 23 height 23
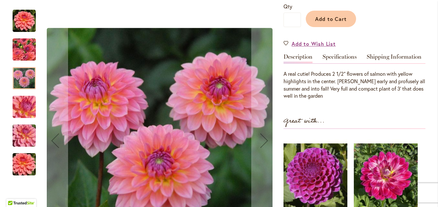
scroll to position [161, 0]
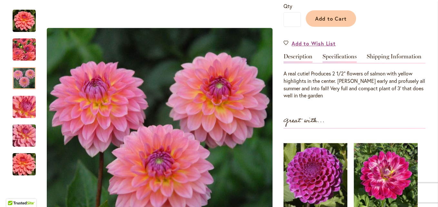
click at [332, 57] on link "Specifications" at bounding box center [339, 58] width 34 height 9
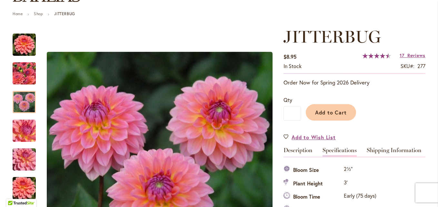
scroll to position [64, 0]
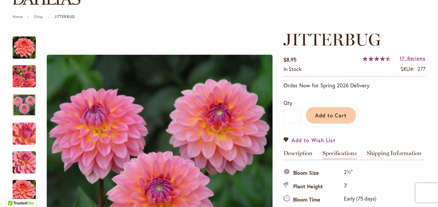
click at [284, 141] on link "Add to Wish List" at bounding box center [309, 139] width 52 height 7
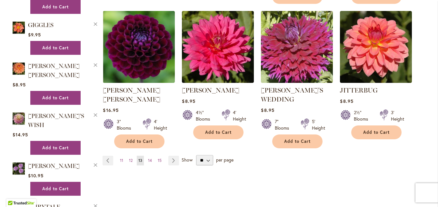
scroll to position [580, 0]
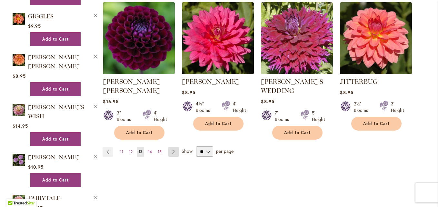
click at [174, 147] on link "Page Next" at bounding box center [173, 152] width 11 height 10
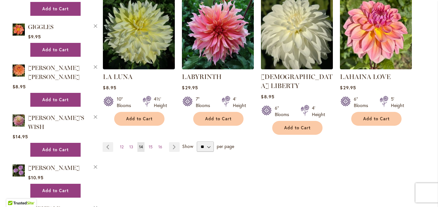
scroll to position [580, 0]
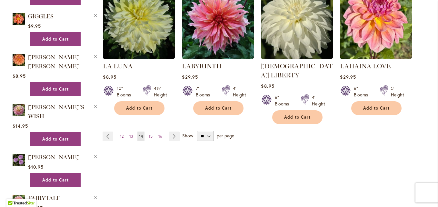
click at [205, 64] on link "LABYRINTH" at bounding box center [202, 66] width 40 height 8
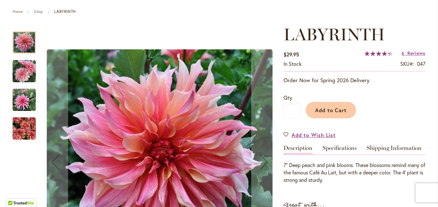
scroll to position [193, 0]
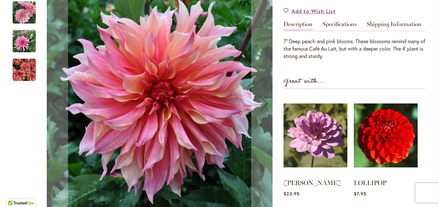
click at [28, 38] on img "Labyrinth" at bounding box center [24, 41] width 23 height 23
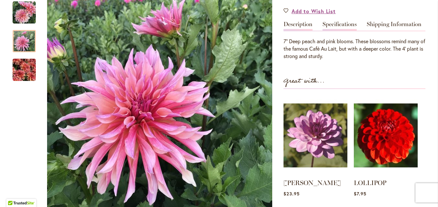
click at [344, 27] on link "Specifications" at bounding box center [339, 25] width 34 height 9
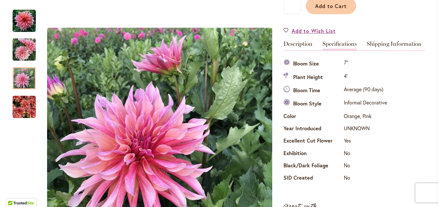
scroll to position [97, 0]
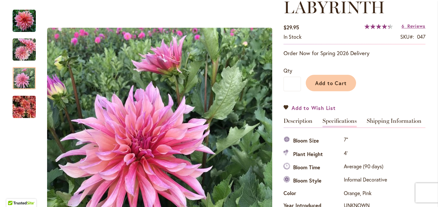
click at [283, 110] on link "Add to Wish List" at bounding box center [309, 107] width 52 height 7
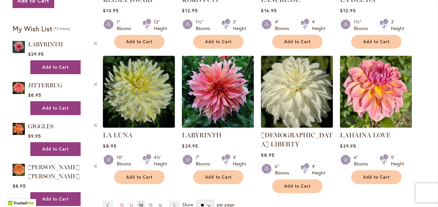
scroll to position [516, 0]
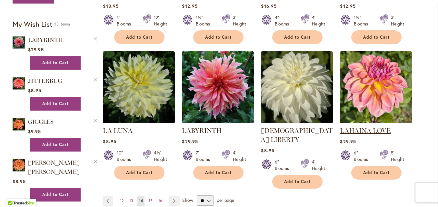
click at [357, 131] on link "LAHAINA LOVE" at bounding box center [365, 131] width 51 height 8
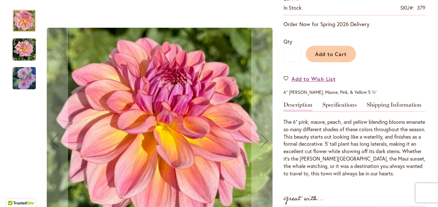
scroll to position [129, 0]
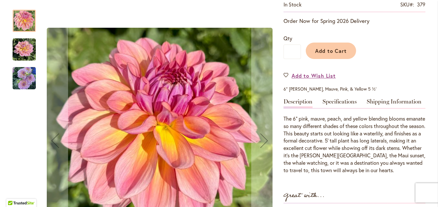
click at [21, 48] on img "LAHAINA LOVE" at bounding box center [24, 49] width 23 height 23
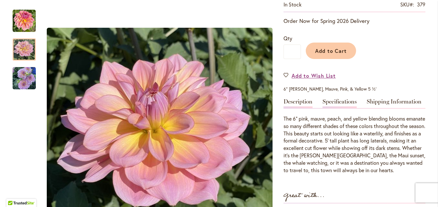
click at [347, 103] on link "Specifications" at bounding box center [339, 103] width 34 height 9
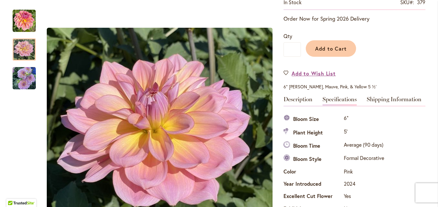
scroll to position [131, 0]
click at [283, 72] on link "Add to Wish List" at bounding box center [309, 73] width 52 height 7
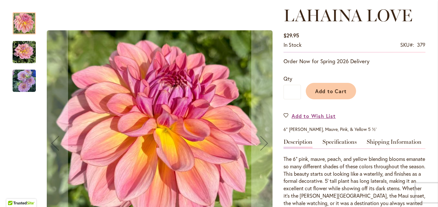
scroll to position [97, 0]
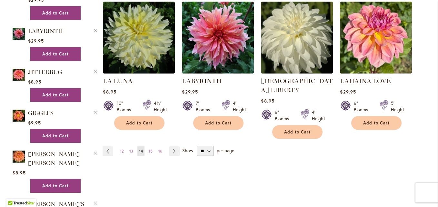
scroll to position [580, 0]
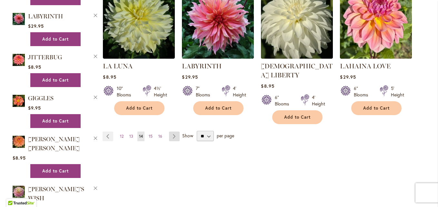
click at [173, 132] on link "Page Next" at bounding box center [174, 137] width 11 height 10
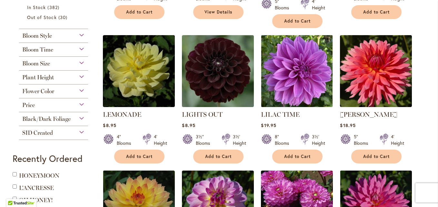
scroll to position [290, 0]
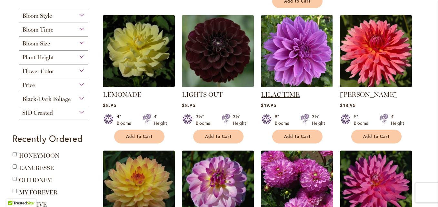
click at [269, 91] on link "LILAC TIME" at bounding box center [280, 95] width 39 height 8
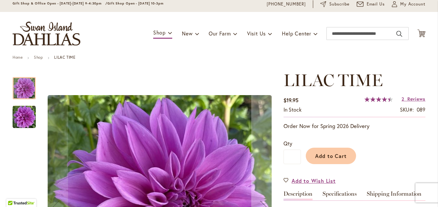
scroll to position [97, 0]
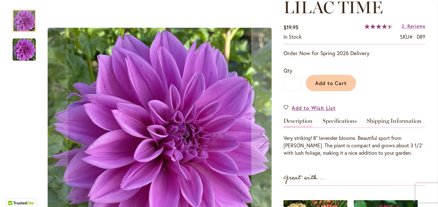
click at [22, 44] on img "Lilac Time" at bounding box center [24, 50] width 23 height 24
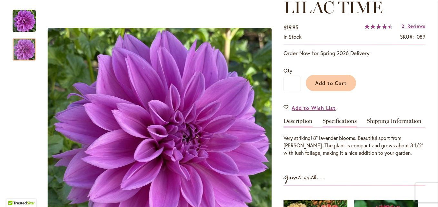
click at [326, 121] on link "Specifications" at bounding box center [339, 122] width 34 height 9
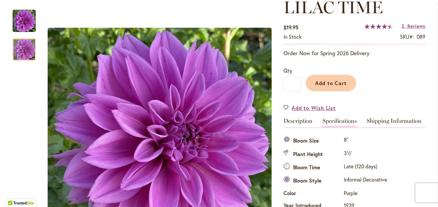
scroll to position [215, 0]
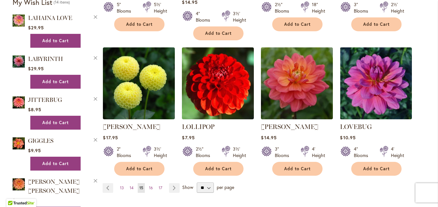
scroll to position [548, 0]
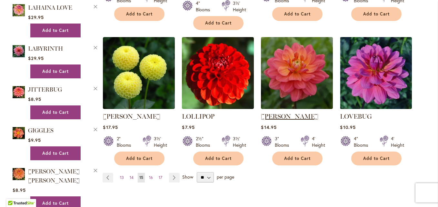
click at [284, 113] on link "[PERSON_NAME]" at bounding box center [289, 117] width 57 height 8
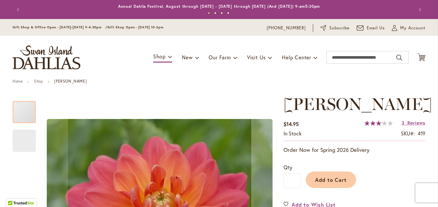
scroll to position [97, 0]
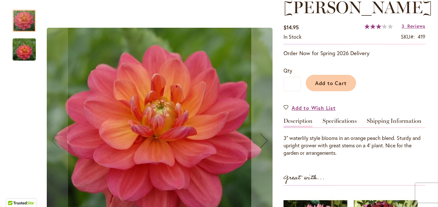
click at [14, 49] on img "LORA ASHLEY" at bounding box center [24, 49] width 46 height 31
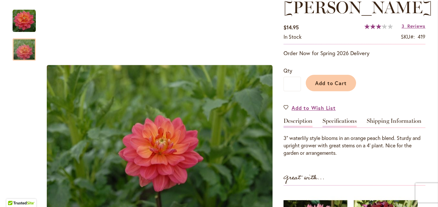
click at [325, 121] on link "Specifications" at bounding box center [339, 122] width 34 height 9
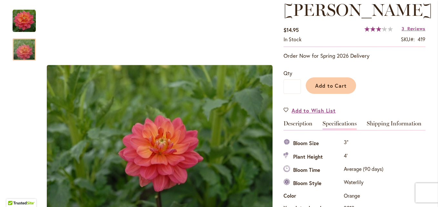
scroll to position [86, 0]
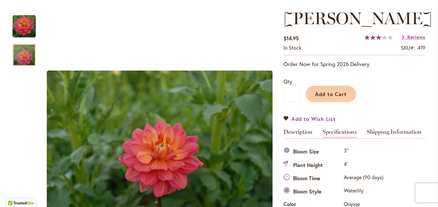
click at [285, 118] on link "Add to Wish List" at bounding box center [309, 118] width 52 height 7
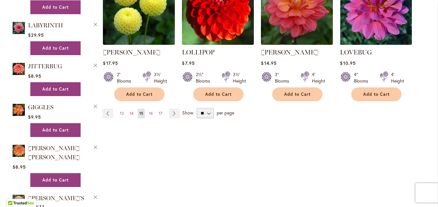
scroll to position [613, 0]
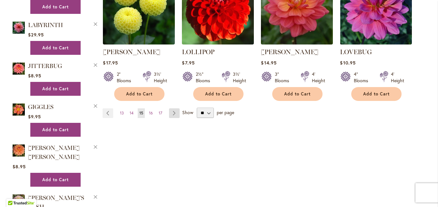
click at [171, 108] on link "Page Next" at bounding box center [174, 113] width 11 height 10
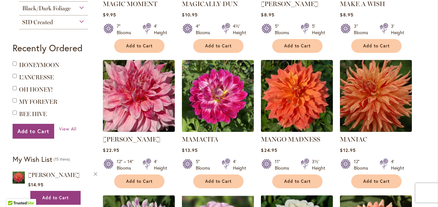
scroll to position [387, 0]
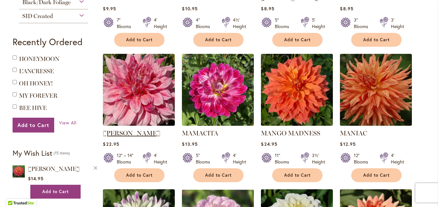
click at [107, 129] on link "[PERSON_NAME]" at bounding box center [131, 133] width 57 height 8
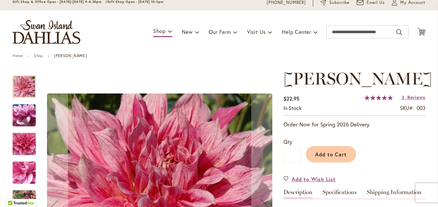
scroll to position [129, 0]
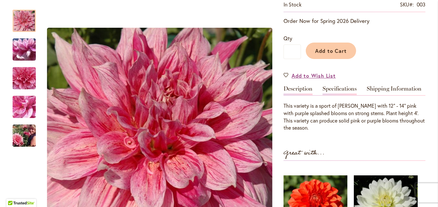
click at [335, 87] on link "Specifications" at bounding box center [339, 90] width 34 height 9
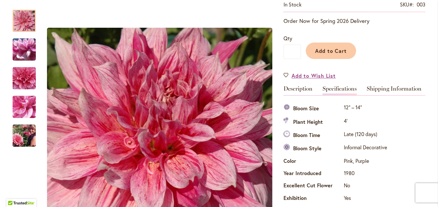
scroll to position [215, 0]
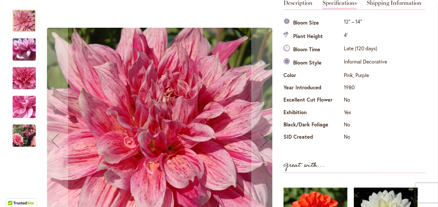
click at [21, 74] on img "MAKI" at bounding box center [24, 78] width 46 height 44
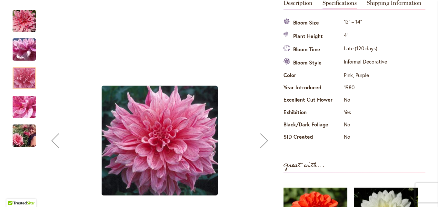
click at [24, 139] on img "MAKI" at bounding box center [24, 135] width 46 height 31
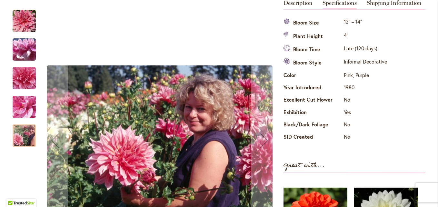
click at [27, 75] on img "MAKI" at bounding box center [24, 78] width 46 height 44
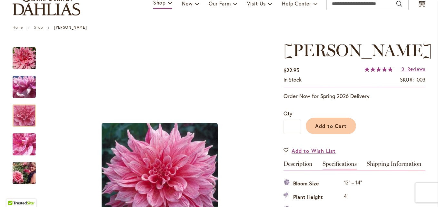
scroll to position [54, 0]
click at [283, 150] on link "Add to Wish List" at bounding box center [309, 150] width 52 height 7
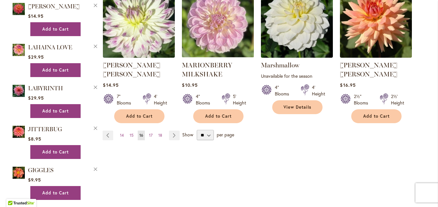
scroll to position [613, 0]
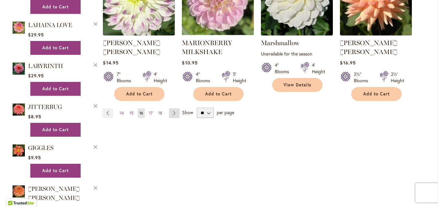
click at [174, 108] on link "Page Next" at bounding box center [174, 113] width 11 height 10
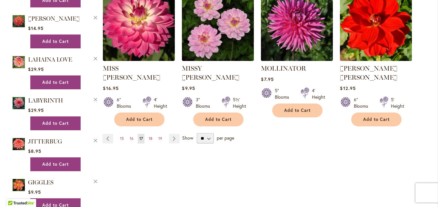
scroll to position [580, 0]
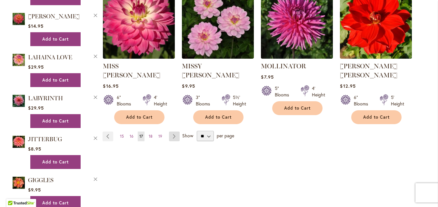
click at [171, 132] on link "Page Next" at bounding box center [174, 137] width 11 height 10
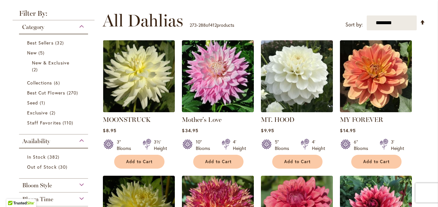
scroll to position [129, 0]
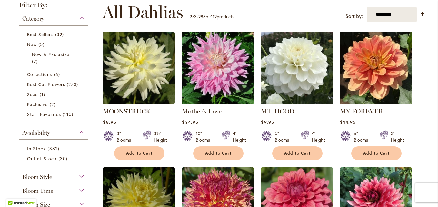
click at [196, 113] on link "Mother's Love" at bounding box center [202, 111] width 40 height 8
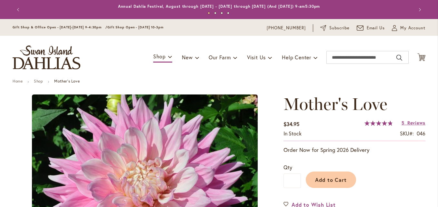
type input "*******"
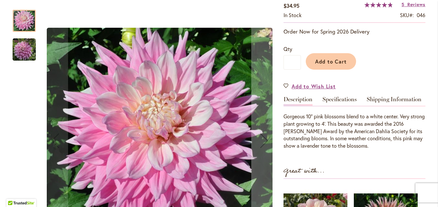
scroll to position [129, 0]
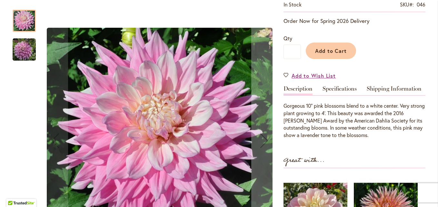
click at [17, 46] on img "Mother's Love" at bounding box center [24, 49] width 23 height 23
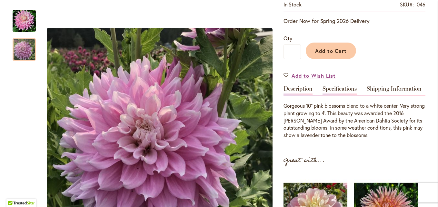
click at [333, 89] on link "Specifications" at bounding box center [339, 90] width 34 height 9
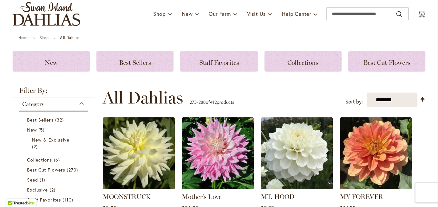
scroll to position [161, 0]
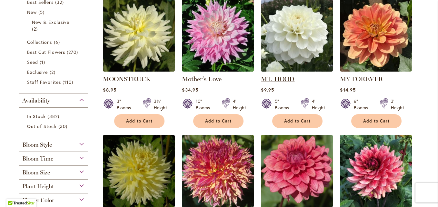
click at [280, 81] on link "MT. HOOD" at bounding box center [278, 79] width 34 height 8
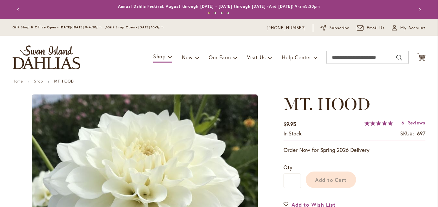
type input "*******"
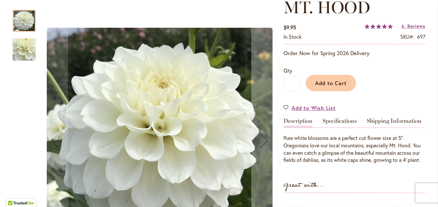
scroll to position [64, 0]
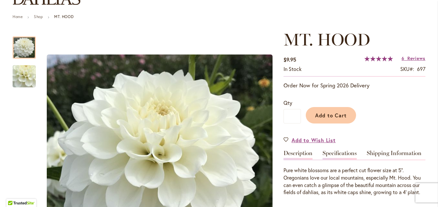
click at [335, 153] on link "Specifications" at bounding box center [339, 154] width 34 height 9
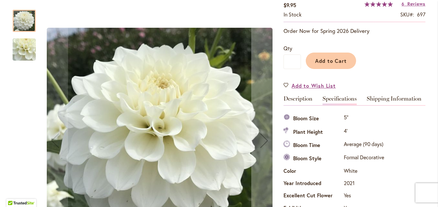
scroll to position [118, 0]
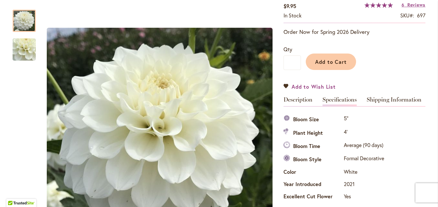
click at [285, 87] on link "Add to Wish List" at bounding box center [309, 86] width 52 height 7
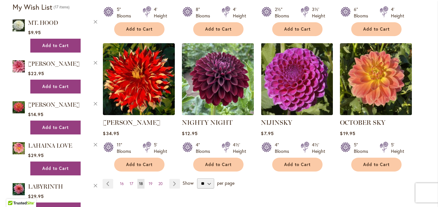
scroll to position [516, 0]
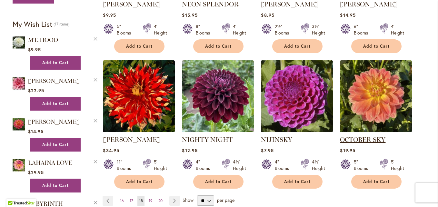
click at [371, 136] on link "OCTOBER SKY" at bounding box center [362, 140] width 45 height 8
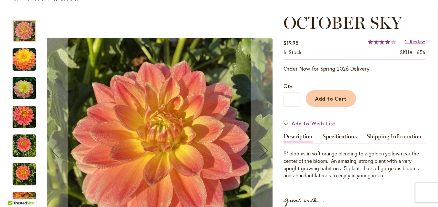
scroll to position [97, 0]
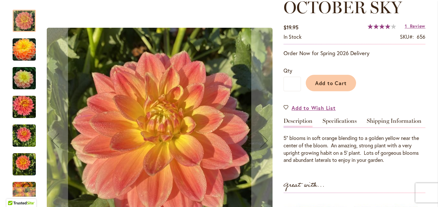
click at [26, 52] on img "October Sky" at bounding box center [24, 49] width 23 height 23
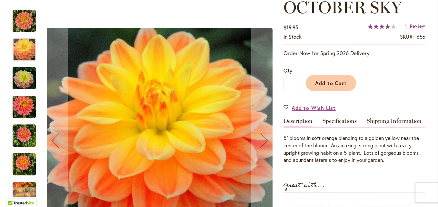
click at [24, 73] on img "October Sky" at bounding box center [24, 78] width 46 height 31
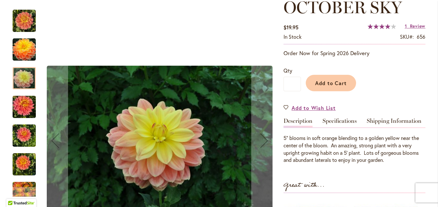
click at [26, 104] on img "October Sky" at bounding box center [24, 107] width 23 height 31
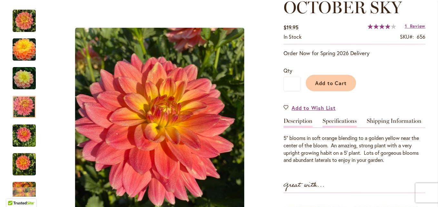
click at [346, 122] on link "Specifications" at bounding box center [339, 122] width 34 height 9
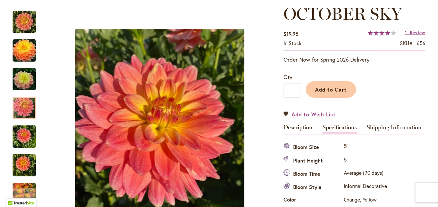
scroll to position [86, 0]
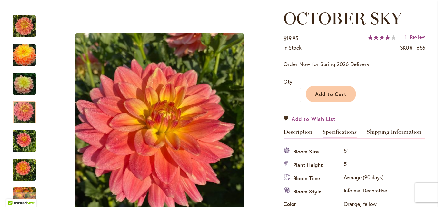
click at [286, 120] on link "Add to Wish List" at bounding box center [309, 118] width 52 height 7
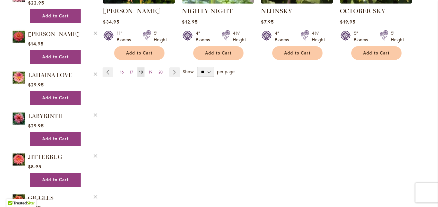
scroll to position [645, 0]
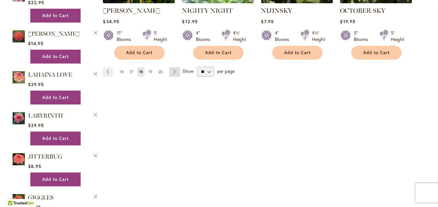
click at [172, 67] on link "Page Next" at bounding box center [174, 72] width 11 height 10
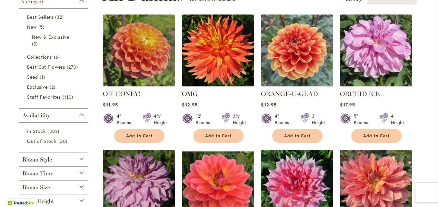
scroll to position [161, 0]
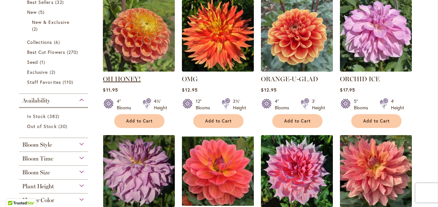
click at [128, 82] on link "OH HONEY!" at bounding box center [122, 79] width 38 height 8
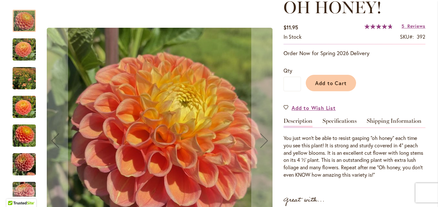
click at [330, 121] on link "Specifications" at bounding box center [339, 122] width 34 height 9
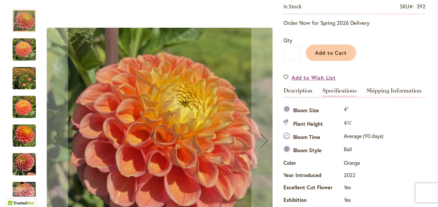
scroll to position [118, 0]
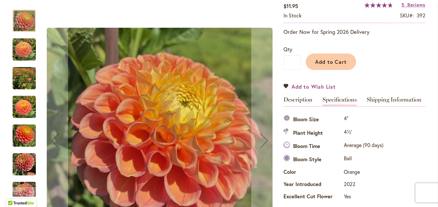
click at [284, 84] on link "Add to Wish List" at bounding box center [309, 86] width 52 height 7
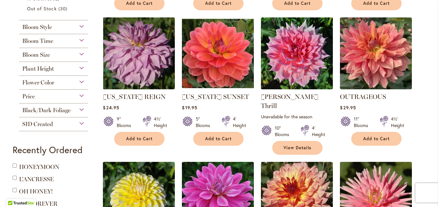
scroll to position [290, 0]
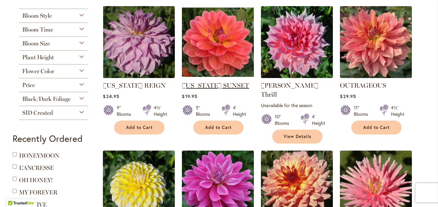
click at [204, 82] on link "[US_STATE] SUNSET" at bounding box center [215, 86] width 67 height 8
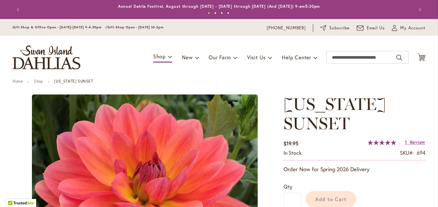
type input "*******"
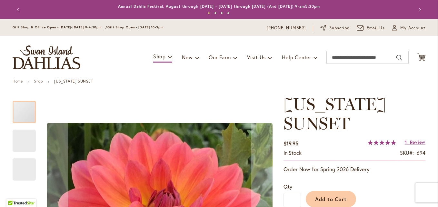
scroll to position [64, 0]
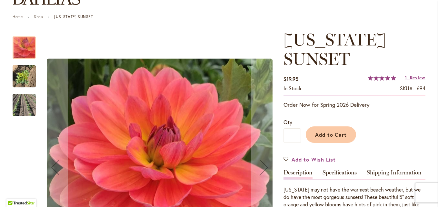
click at [24, 74] on img "OREGON SUNSET" at bounding box center [24, 76] width 23 height 31
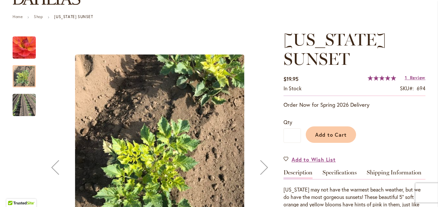
click at [20, 93] on div "OREGON SUNSET" at bounding box center [24, 101] width 23 height 29
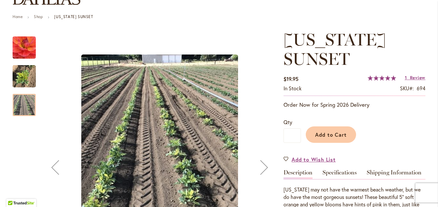
click at [25, 50] on img "OREGON SUNSET" at bounding box center [24, 47] width 46 height 44
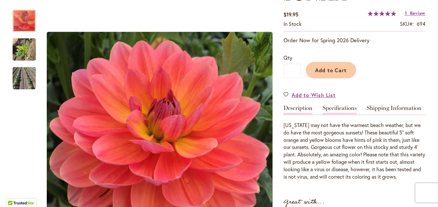
click at [329, 111] on link "Specifications" at bounding box center [339, 109] width 34 height 9
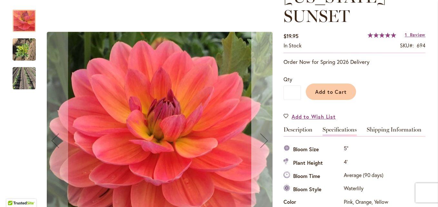
scroll to position [73, 0]
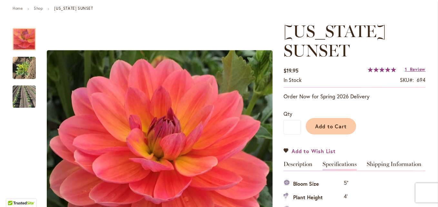
click at [283, 150] on link "Add to Wish List" at bounding box center [309, 150] width 52 height 7
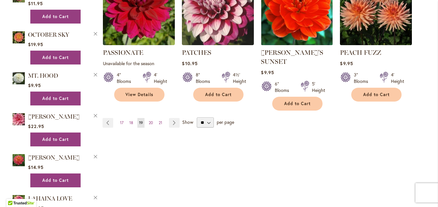
scroll to position [613, 0]
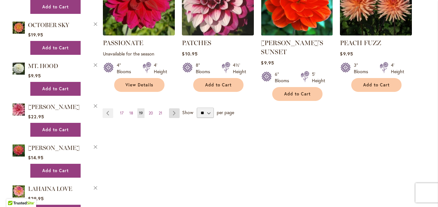
click at [171, 108] on link "Page Next" at bounding box center [174, 113] width 11 height 10
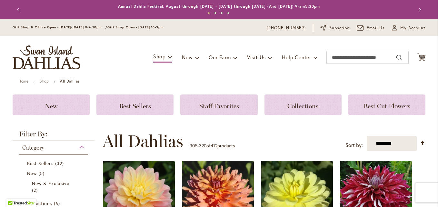
scroll to position [129, 0]
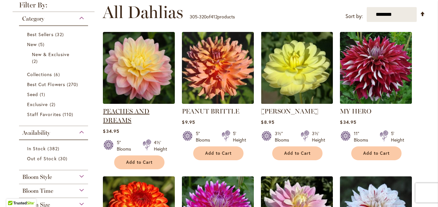
click at [135, 109] on link "PEACHES AND DREAMS" at bounding box center [126, 115] width 46 height 17
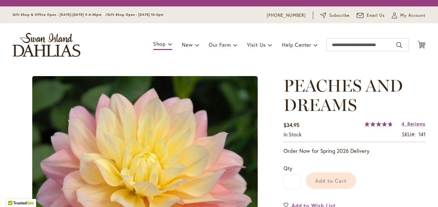
type input "*******"
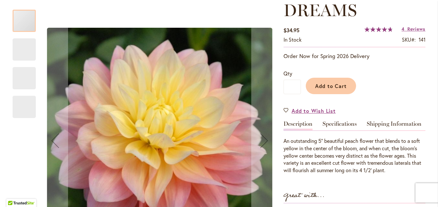
scroll to position [129, 0]
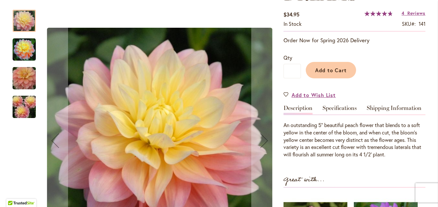
click at [25, 48] on img "PEACHES AND DREAMS" at bounding box center [24, 49] width 23 height 23
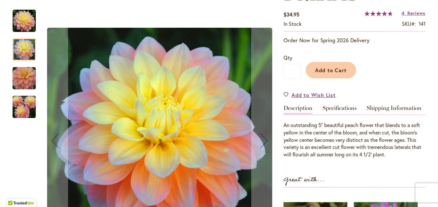
click at [21, 72] on img "PEACHES AND DREAMS" at bounding box center [24, 78] width 46 height 31
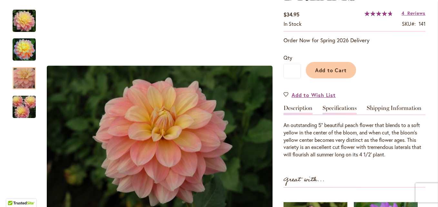
click at [326, 109] on link "Specifications" at bounding box center [339, 109] width 34 height 9
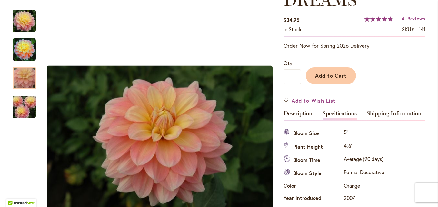
scroll to position [105, 0]
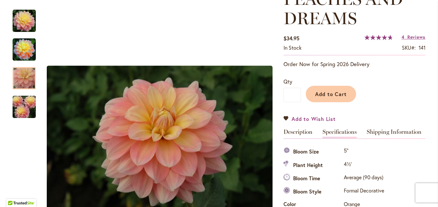
click at [285, 117] on link "Add to Wish List" at bounding box center [309, 118] width 52 height 7
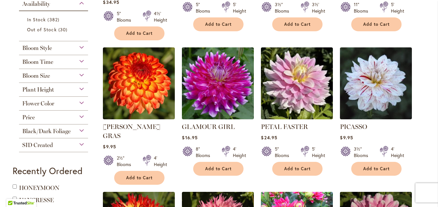
scroll to position [290, 0]
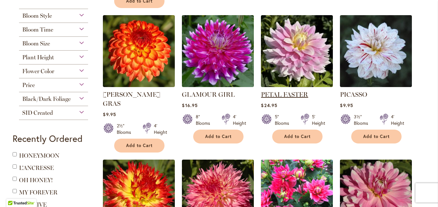
click at [287, 93] on link "PETAL FASTER" at bounding box center [284, 95] width 47 height 8
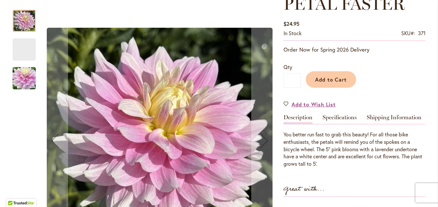
scroll to position [129, 0]
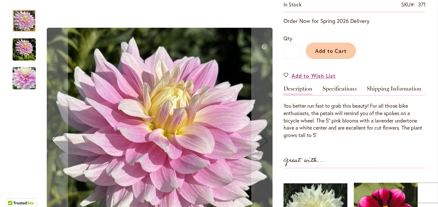
click at [19, 45] on img "PETAL FASTER" at bounding box center [24, 49] width 23 height 23
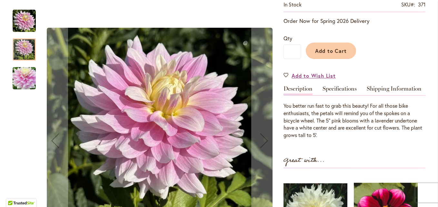
click at [21, 71] on img "Petal Faster" at bounding box center [24, 78] width 23 height 31
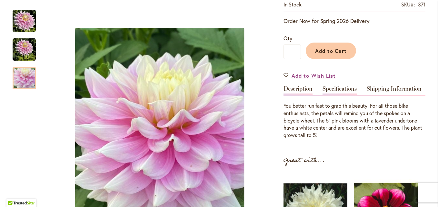
click at [335, 86] on link "Specifications" at bounding box center [339, 90] width 34 height 9
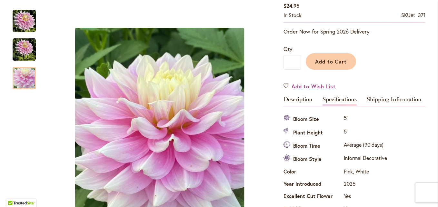
scroll to position [118, 0]
click at [284, 85] on link "Add to Wish List" at bounding box center [309, 86] width 52 height 7
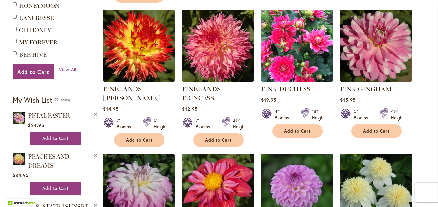
scroll to position [451, 0]
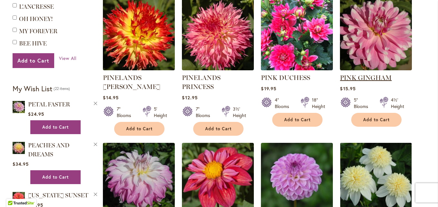
click at [355, 74] on link "PINK GINGHAM" at bounding box center [366, 78] width 52 height 8
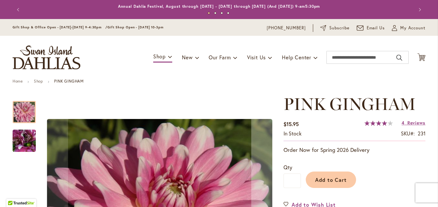
scroll to position [64, 0]
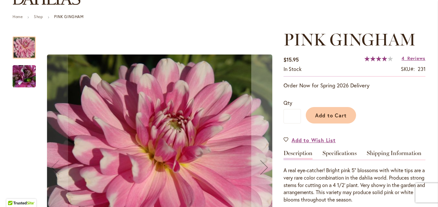
click at [19, 76] on img "PINK GINGHAM" at bounding box center [24, 76] width 46 height 35
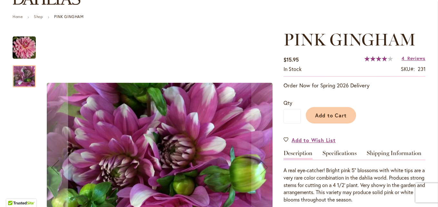
click at [26, 48] on img "PINK GINGHAM" at bounding box center [24, 47] width 23 height 23
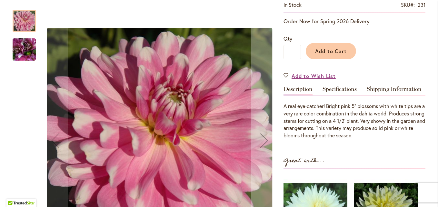
scroll to position [129, 0]
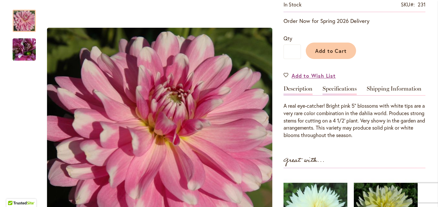
click at [342, 87] on link "Specifications" at bounding box center [339, 90] width 34 height 9
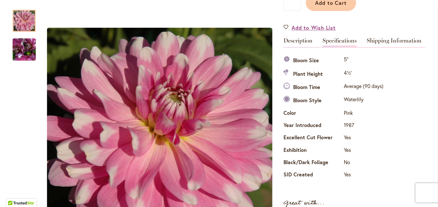
scroll to position [118, 0]
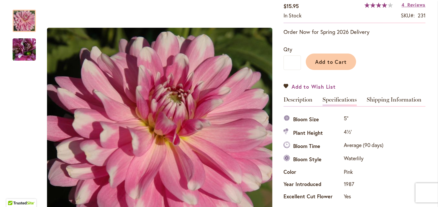
click at [285, 86] on link "Add to Wish List" at bounding box center [309, 86] width 52 height 7
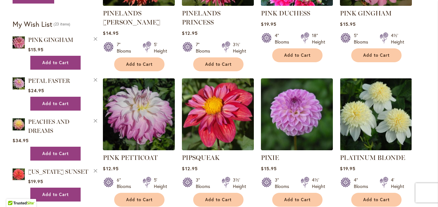
scroll to position [548, 0]
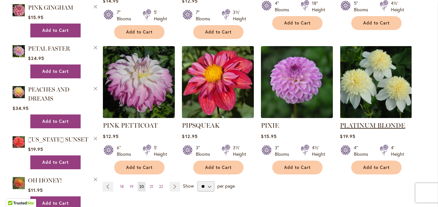
click at [361, 122] on link "PLATINUM BLONDE" at bounding box center [372, 126] width 65 height 8
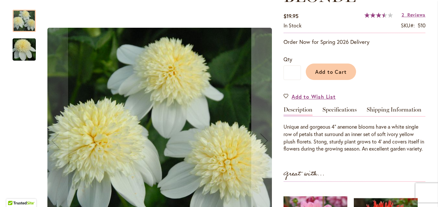
scroll to position [129, 0]
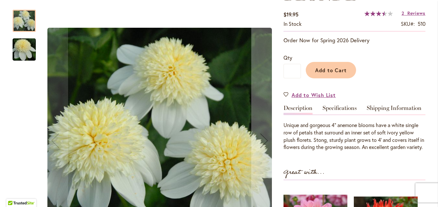
click at [17, 51] on img "PLATINUM BLONDE" at bounding box center [24, 49] width 46 height 31
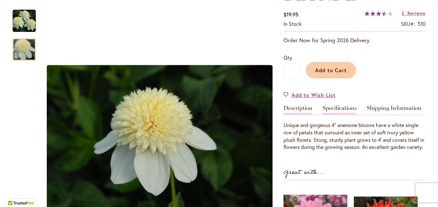
click at [330, 105] on link "Specifications" at bounding box center [339, 109] width 34 height 9
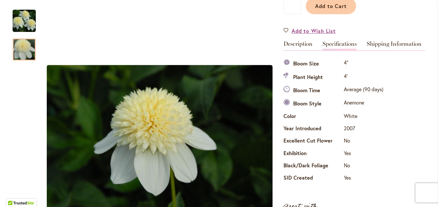
scroll to position [137, 0]
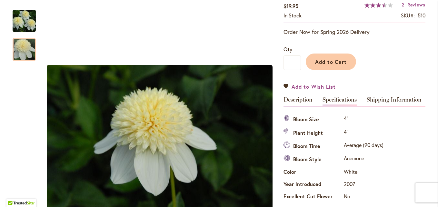
click at [283, 84] on link "Add to Wish List" at bounding box center [309, 86] width 52 height 7
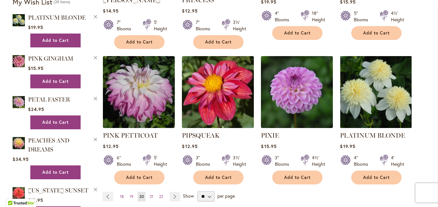
scroll to position [548, 0]
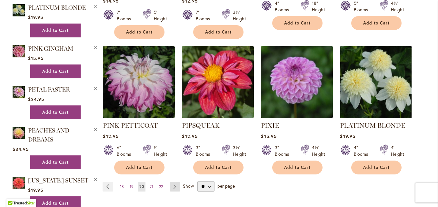
click at [171, 182] on link "Page Next" at bounding box center [175, 187] width 11 height 10
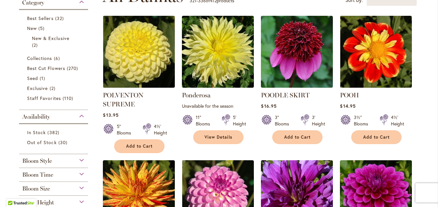
scroll to position [161, 0]
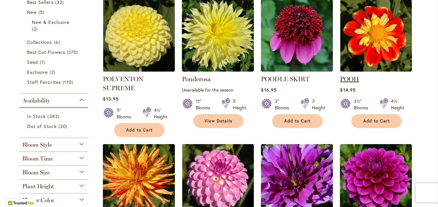
click at [352, 78] on link "POOH" at bounding box center [349, 79] width 19 height 8
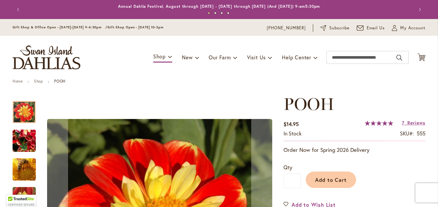
scroll to position [64, 0]
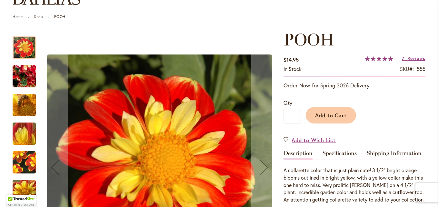
click at [26, 74] on img "POOH" at bounding box center [24, 76] width 46 height 35
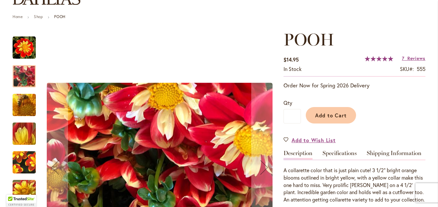
click at [23, 111] on img "POOH" at bounding box center [24, 105] width 46 height 35
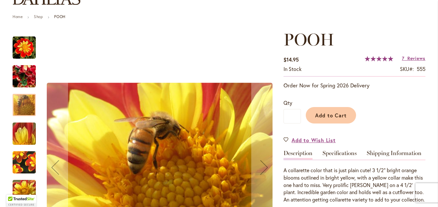
click at [27, 132] on img "POOH" at bounding box center [24, 133] width 46 height 35
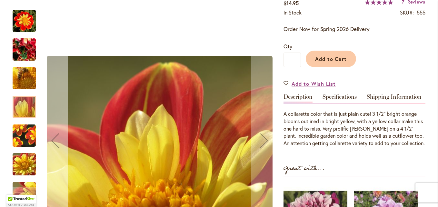
scroll to position [129, 0]
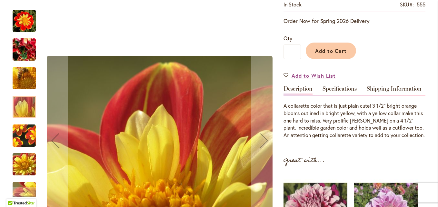
click at [22, 138] on img "POOH" at bounding box center [24, 135] width 46 height 43
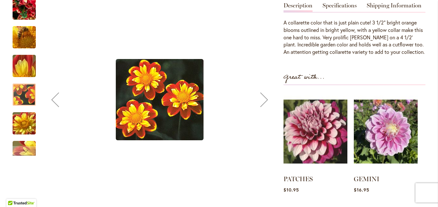
scroll to position [226, 0]
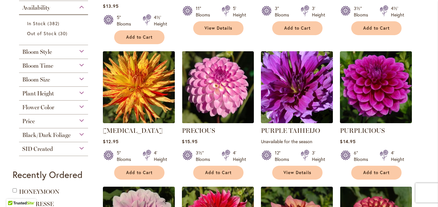
scroll to position [258, 0]
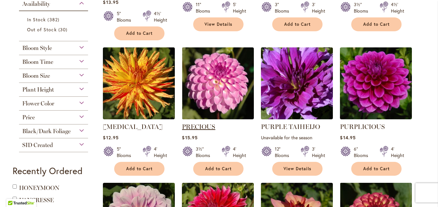
click at [187, 123] on link "PRECIOUS" at bounding box center [198, 127] width 33 height 8
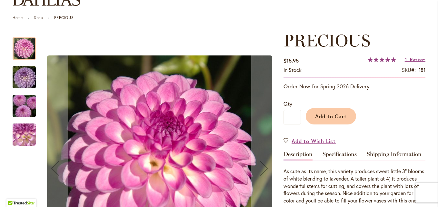
scroll to position [64, 0]
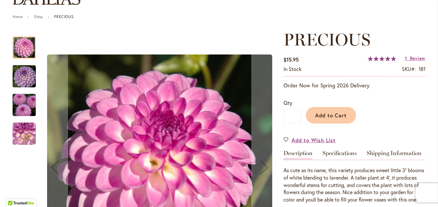
click at [16, 73] on img "PRECIOUS" at bounding box center [24, 76] width 46 height 31
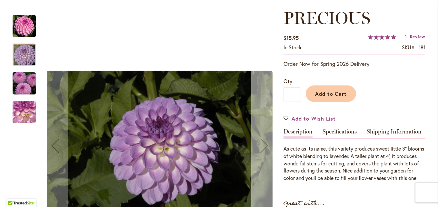
scroll to position [97, 0]
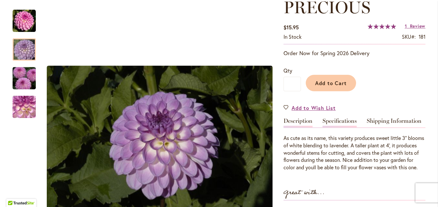
click at [334, 119] on link "Specifications" at bounding box center [339, 122] width 34 height 9
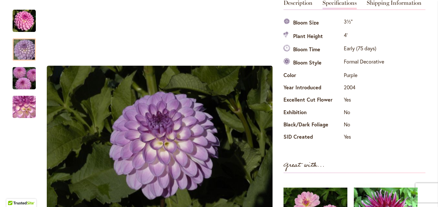
scroll to position [150, 0]
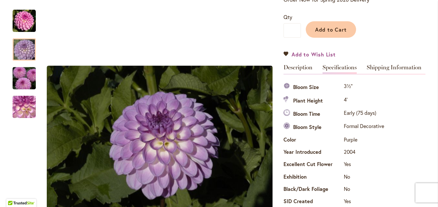
click at [283, 55] on link "Add to Wish List" at bounding box center [309, 54] width 52 height 7
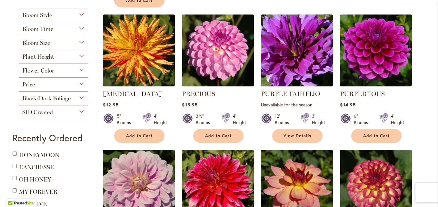
scroll to position [290, 0]
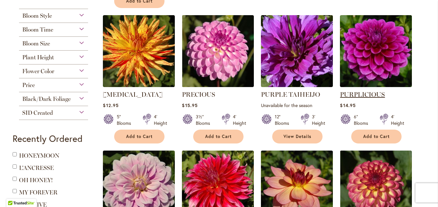
click at [366, 94] on link "PURPLICIOUS" at bounding box center [362, 95] width 45 height 8
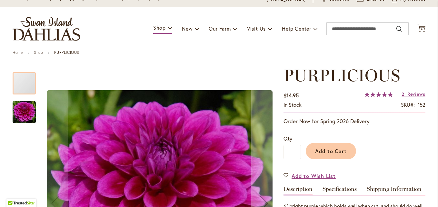
scroll to position [64, 0]
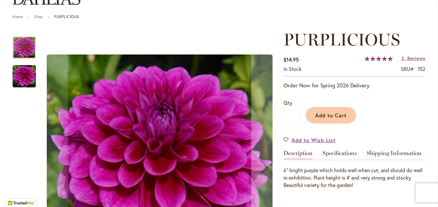
click at [18, 79] on img "PURPLICIOUS" at bounding box center [24, 76] width 23 height 23
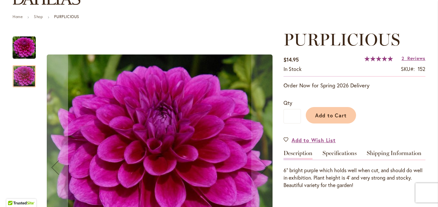
scroll to position [97, 0]
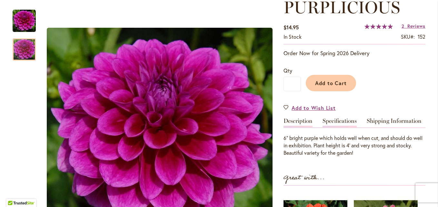
click at [340, 122] on link "Specifications" at bounding box center [339, 122] width 34 height 9
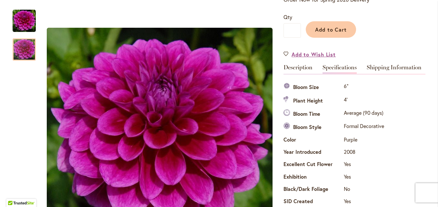
scroll to position [118, 0]
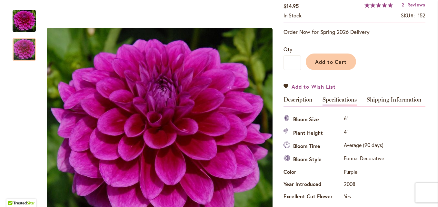
click at [283, 86] on link "Add to Wish List" at bounding box center [309, 86] width 52 height 7
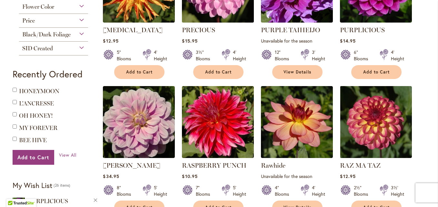
scroll to position [387, 0]
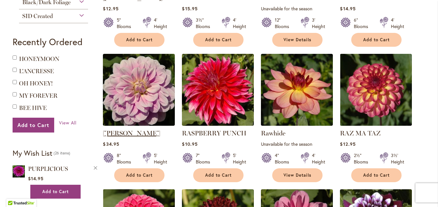
click at [129, 132] on link "[PERSON_NAME]" at bounding box center [131, 133] width 57 height 8
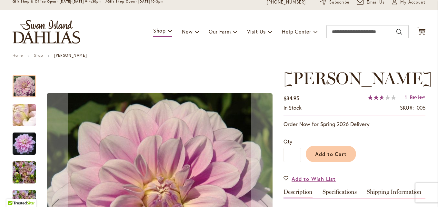
scroll to position [129, 0]
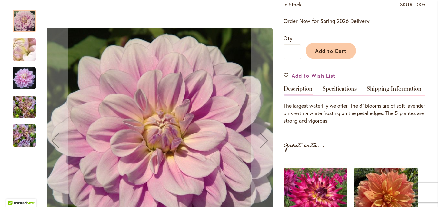
click at [19, 46] on img "Randi Dawn" at bounding box center [24, 49] width 46 height 35
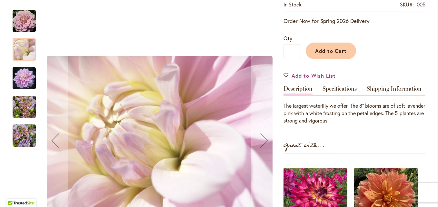
click at [22, 79] on img "Randi Dawn" at bounding box center [24, 78] width 23 height 24
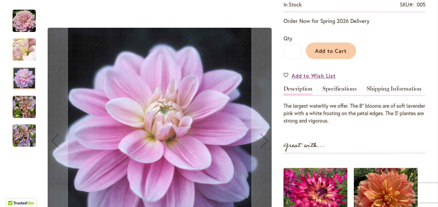
click at [25, 103] on img "RANDI DAWN" at bounding box center [24, 107] width 23 height 31
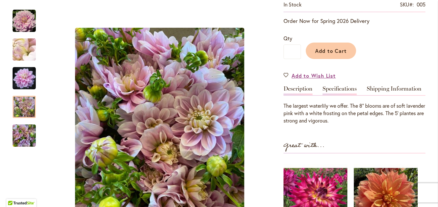
click at [331, 89] on link "Specifications" at bounding box center [339, 90] width 34 height 9
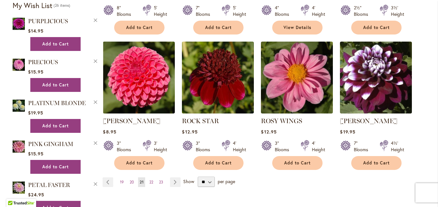
scroll to position [548, 0]
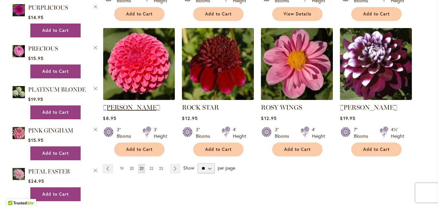
click at [133, 108] on link "[PERSON_NAME]" at bounding box center [131, 107] width 57 height 8
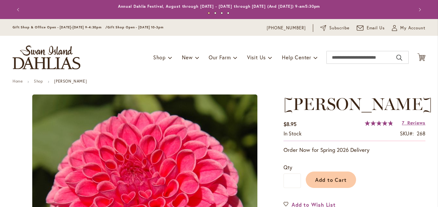
type input "*******"
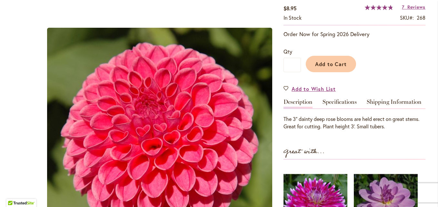
scroll to position [129, 0]
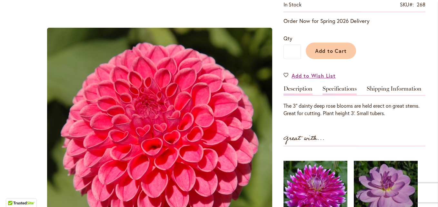
click at [326, 87] on link "Specifications" at bounding box center [339, 90] width 34 height 9
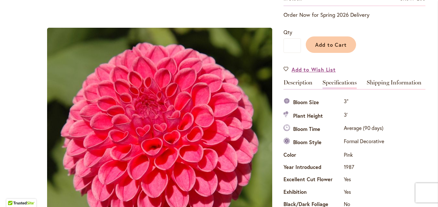
scroll to position [86, 0]
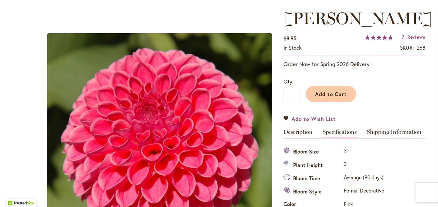
click at [284, 117] on link "Add to Wish List" at bounding box center [309, 118] width 52 height 7
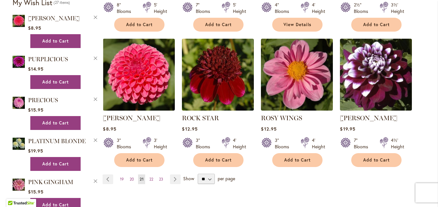
scroll to position [548, 0]
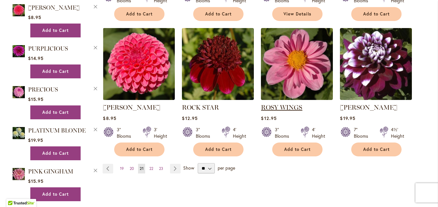
click at [287, 107] on link "ROSY WINGS" at bounding box center [281, 107] width 41 height 8
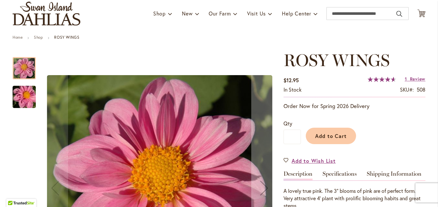
scroll to position [64, 0]
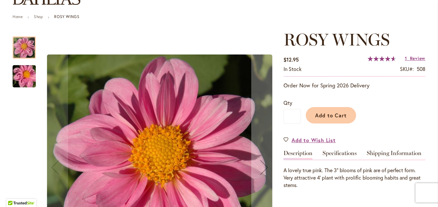
click at [27, 78] on img "ROSY WINGS" at bounding box center [24, 76] width 46 height 31
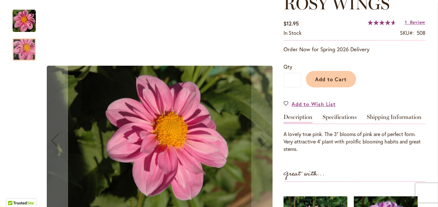
scroll to position [129, 0]
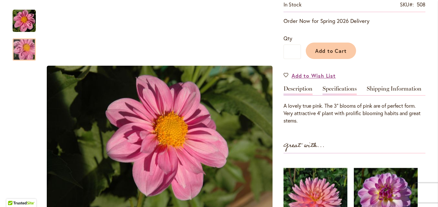
click at [333, 87] on link "Specifications" at bounding box center [339, 90] width 34 height 9
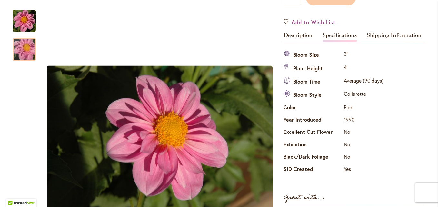
scroll to position [150, 0]
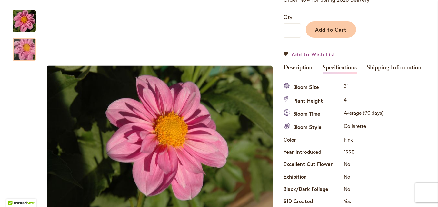
click at [284, 53] on link "Add to Wish List" at bounding box center [309, 54] width 52 height 7
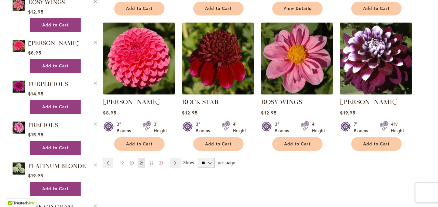
scroll to position [580, 0]
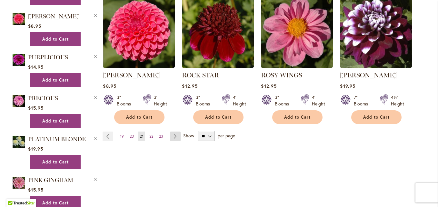
click at [172, 137] on link "Page Next" at bounding box center [175, 137] width 11 height 10
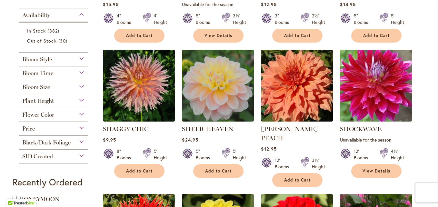
scroll to position [258, 0]
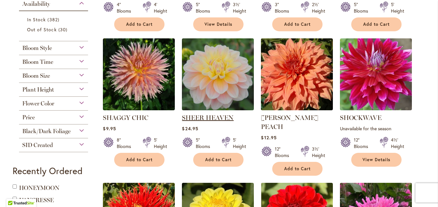
click at [198, 117] on link "SHEER HEAVEN" at bounding box center [208, 118] width 52 height 8
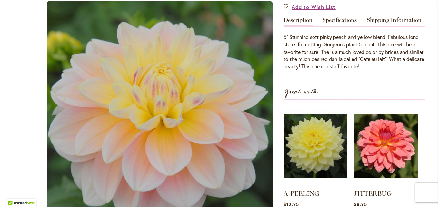
scroll to position [193, 0]
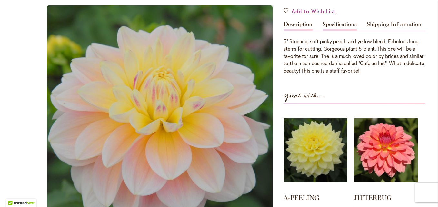
click at [346, 24] on link "Specifications" at bounding box center [339, 25] width 34 height 9
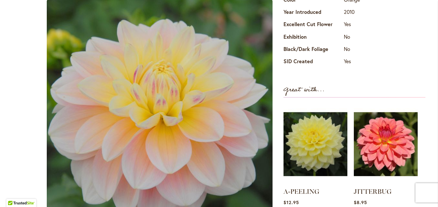
scroll to position [161, 0]
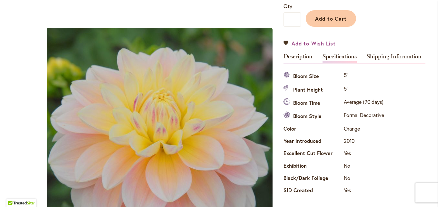
click at [283, 42] on link "Add to Wish List" at bounding box center [309, 43] width 52 height 7
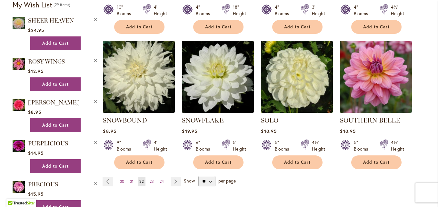
scroll to position [548, 0]
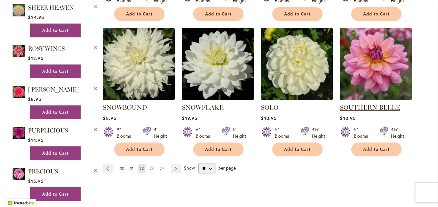
click at [369, 103] on link "SOUTHERN BELLE" at bounding box center [370, 107] width 60 height 8
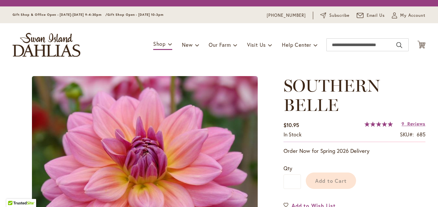
type input "*******"
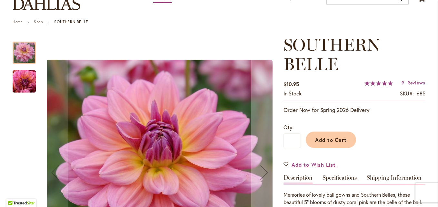
scroll to position [64, 0]
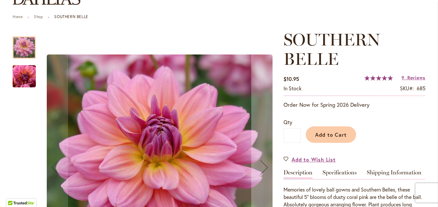
click at [26, 78] on img "SOUTHERN BELLE" at bounding box center [24, 76] width 46 height 35
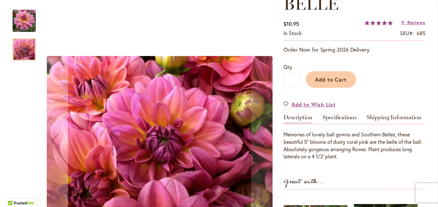
scroll to position [129, 0]
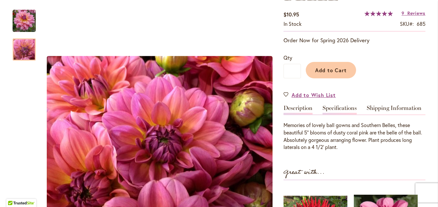
click at [336, 105] on link "Specifications" at bounding box center [339, 109] width 34 height 9
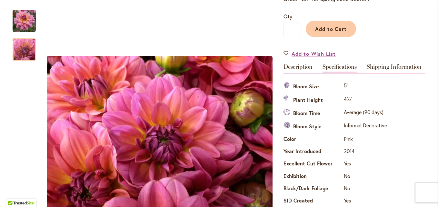
scroll to position [170, 0]
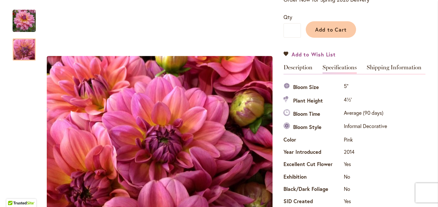
click at [285, 54] on link "Add to Wish List" at bounding box center [309, 54] width 52 height 7
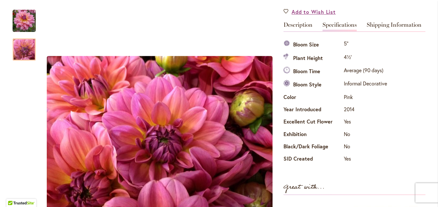
scroll to position [331, 0]
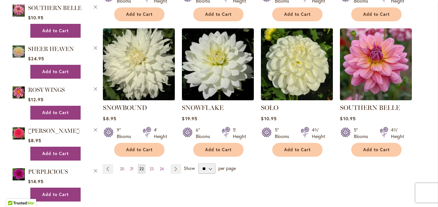
scroll to position [548, 0]
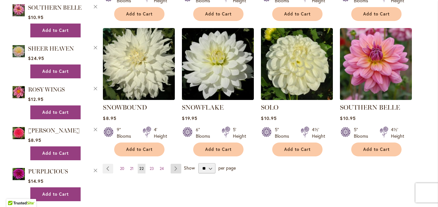
click at [175, 164] on link "Page Next" at bounding box center [176, 169] width 11 height 10
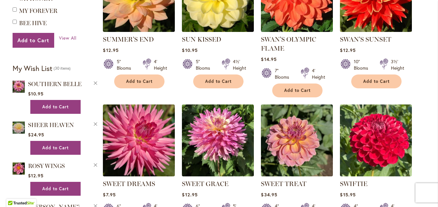
scroll to position [580, 0]
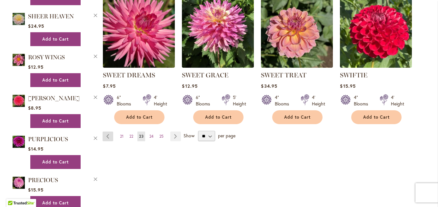
click at [103, 137] on link "Page Previous" at bounding box center [108, 137] width 11 height 10
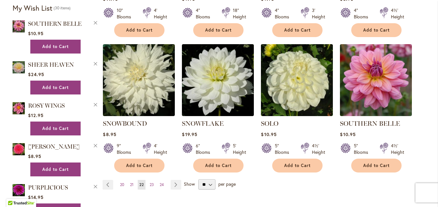
scroll to position [516, 0]
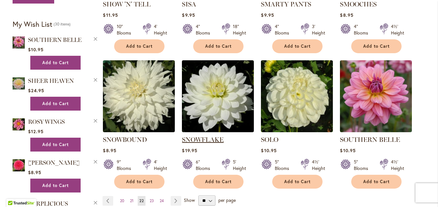
click at [211, 136] on link "SNOWFLAKE" at bounding box center [203, 140] width 42 height 8
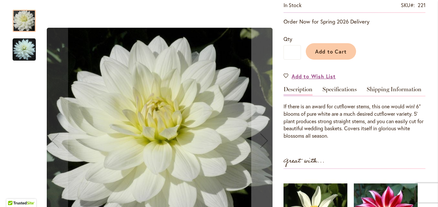
scroll to position [129, 0]
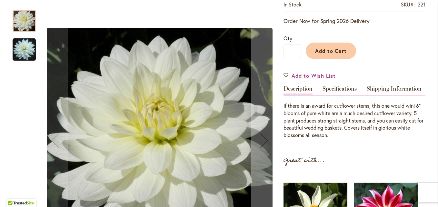
click at [24, 50] on img "SNOWFLAKE" at bounding box center [24, 49] width 23 height 23
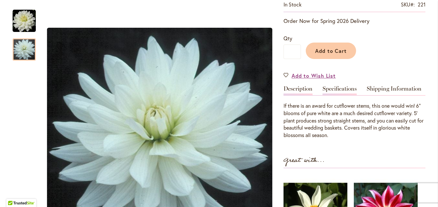
click at [332, 90] on link "Specifications" at bounding box center [339, 90] width 34 height 9
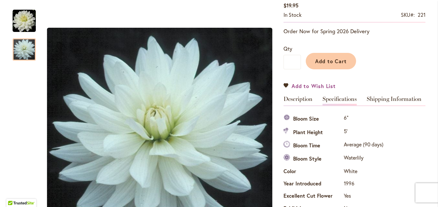
scroll to position [118, 0]
click at [286, 85] on link "Add to Wish List" at bounding box center [309, 86] width 52 height 7
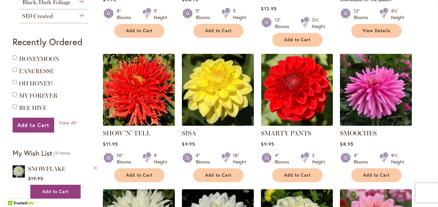
scroll to position [580, 0]
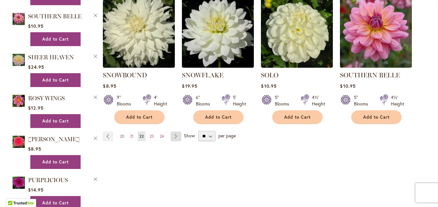
click at [174, 132] on link "Page Next" at bounding box center [176, 137] width 11 height 10
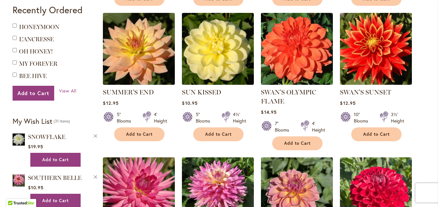
scroll to position [419, 0]
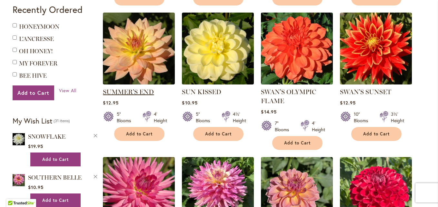
click at [131, 93] on link "SUMMER'S END" at bounding box center [128, 92] width 51 height 8
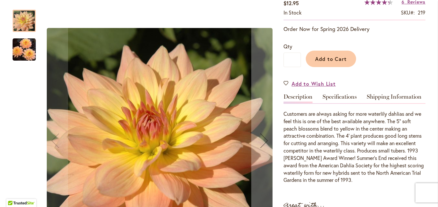
scroll to position [129, 0]
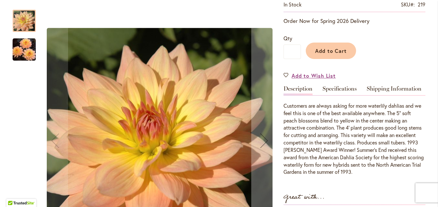
click at [23, 48] on img "SUMMER'S END" at bounding box center [24, 50] width 23 height 24
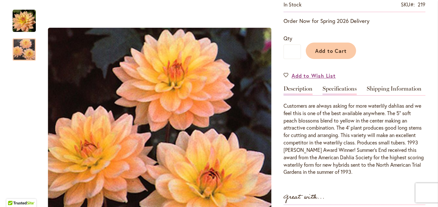
click at [337, 87] on link "Specifications" at bounding box center [339, 90] width 34 height 9
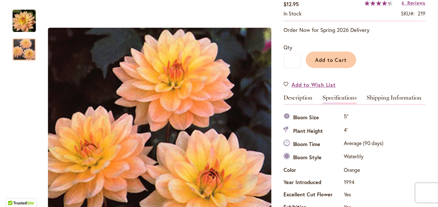
scroll to position [118, 0]
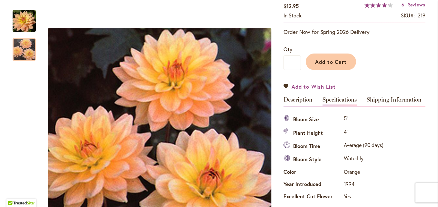
click at [283, 85] on link "Add to Wish List" at bounding box center [309, 86] width 52 height 7
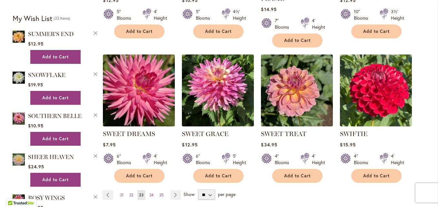
scroll to position [548, 0]
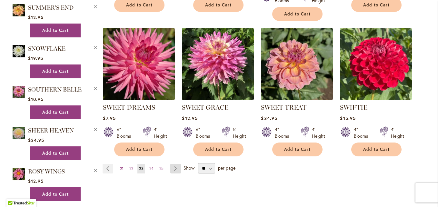
click at [173, 168] on link "Page Next" at bounding box center [175, 169] width 11 height 10
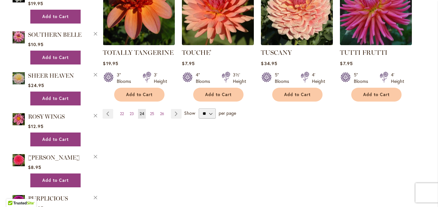
scroll to position [613, 0]
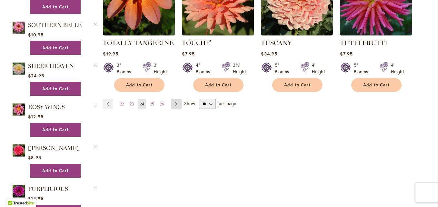
click at [173, 99] on link "Page Next" at bounding box center [176, 104] width 11 height 10
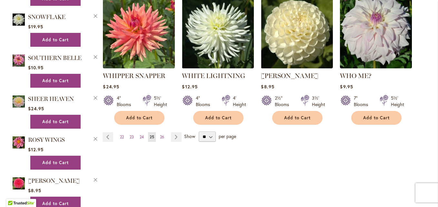
scroll to position [580, 0]
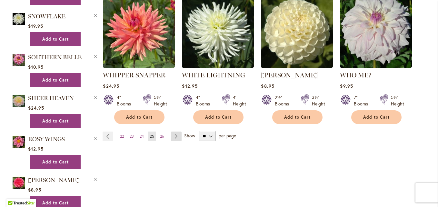
click at [172, 132] on link "Page Next" at bounding box center [176, 137] width 11 height 10
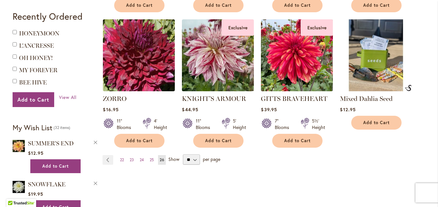
scroll to position [419, 0]
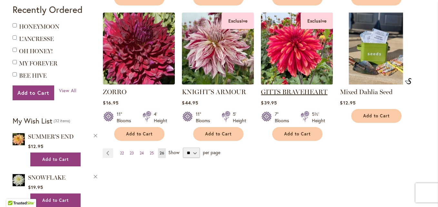
click at [295, 93] on link "GITTS BRAVEHEART" at bounding box center [294, 92] width 66 height 8
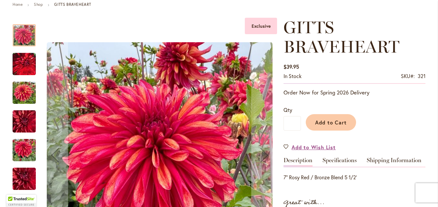
scroll to position [97, 0]
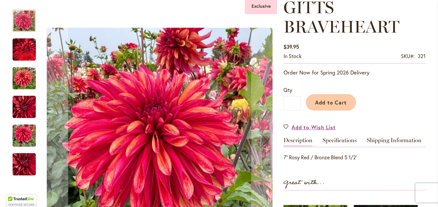
click at [27, 50] on img "GITTS BRAVEHEART" at bounding box center [24, 49] width 23 height 29
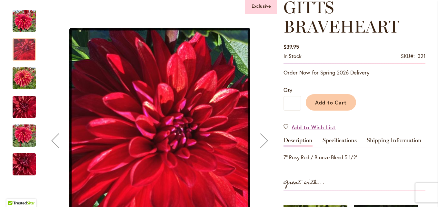
click at [17, 73] on img "GITTS BRAVEHEART" at bounding box center [24, 78] width 23 height 31
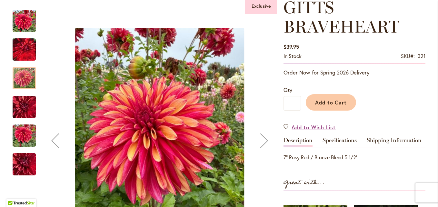
click at [24, 95] on div "GITTS BRAVEHEART" at bounding box center [28, 103] width 30 height 29
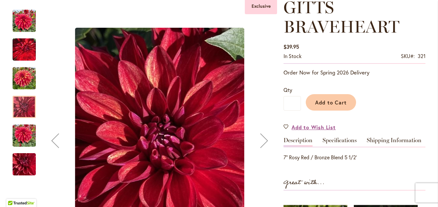
click at [26, 137] on img "GITTS BRAVEHEART" at bounding box center [24, 135] width 23 height 31
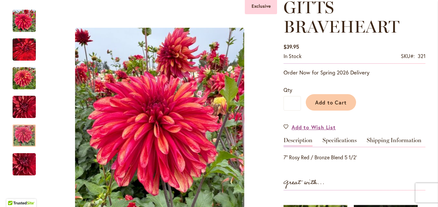
click at [339, 143] on link "Specifications" at bounding box center [339, 141] width 34 height 9
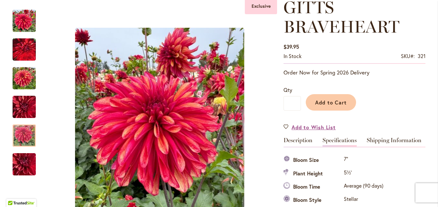
scroll to position [234, 0]
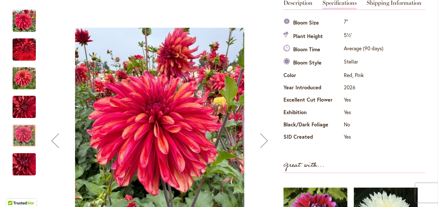
click at [25, 167] on img "GITTS BRAVEHEART" at bounding box center [24, 164] width 46 height 35
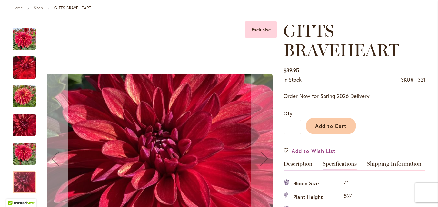
scroll to position [73, 0]
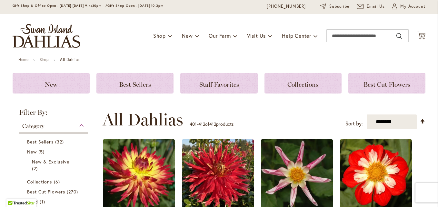
scroll to position [97, 0]
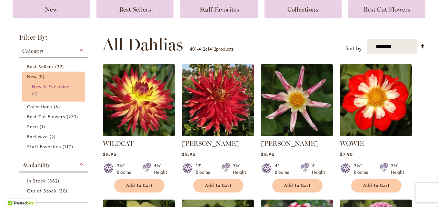
click at [54, 86] on span "New & Exclusive" at bounding box center [50, 86] width 37 height 6
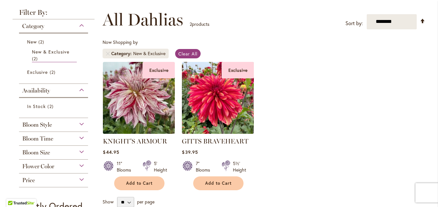
scroll to position [97, 0]
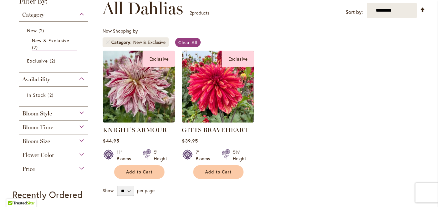
click at [83, 111] on div "Bloom Style" at bounding box center [53, 112] width 69 height 10
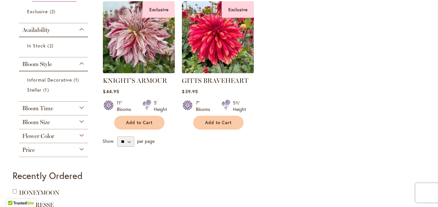
scroll to position [161, 0]
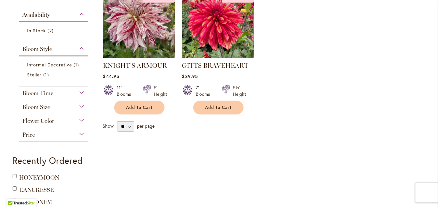
click at [80, 92] on div "Bloom Time" at bounding box center [53, 91] width 69 height 10
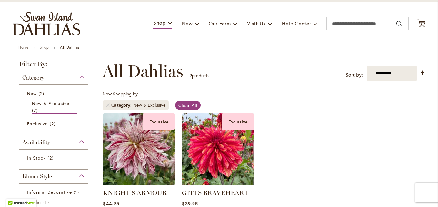
scroll to position [32, 0]
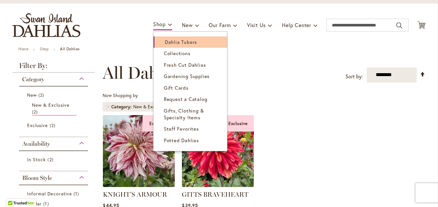
click at [166, 41] on span "Dahlia Tubers" at bounding box center [181, 42] width 32 height 6
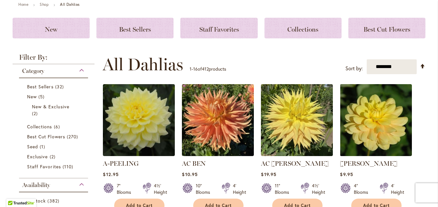
scroll to position [97, 0]
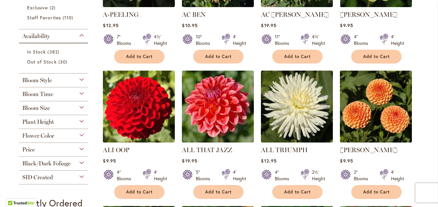
click at [81, 76] on div "Bloom Style" at bounding box center [53, 79] width 69 height 10
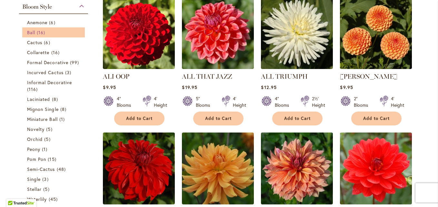
click at [37, 34] on span "16 items" at bounding box center [42, 32] width 10 height 7
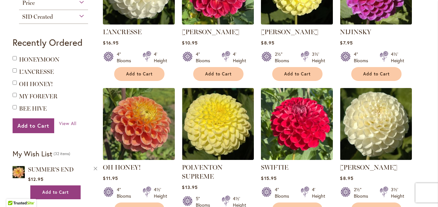
scroll to position [355, 0]
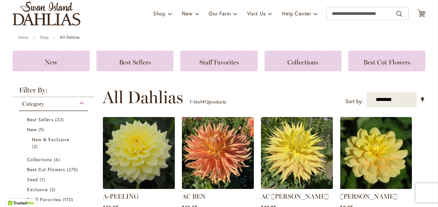
scroll to position [32, 0]
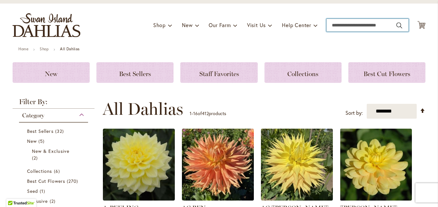
click at [341, 24] on input "Search" at bounding box center [367, 25] width 82 height 13
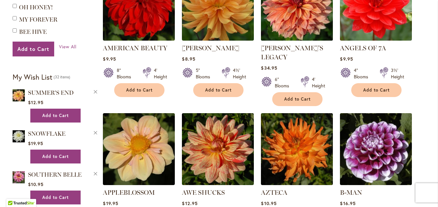
scroll to position [580, 0]
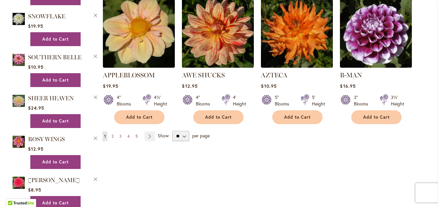
click at [136, 132] on link "Page 5" at bounding box center [136, 137] width 5 height 10
type input "**"
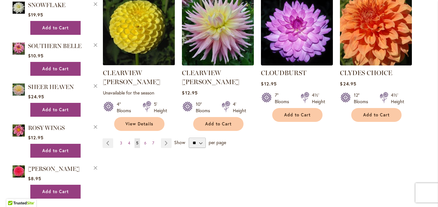
scroll to position [677, 0]
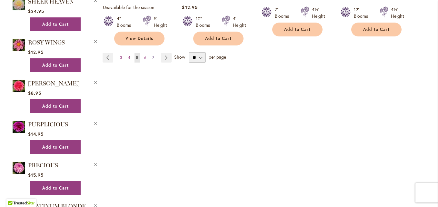
click at [152, 53] on link "Page 7" at bounding box center [153, 58] width 5 height 10
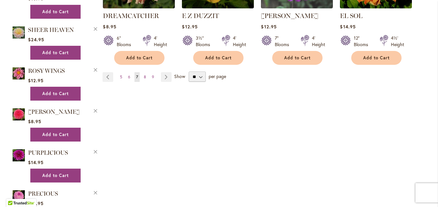
scroll to position [645, 0]
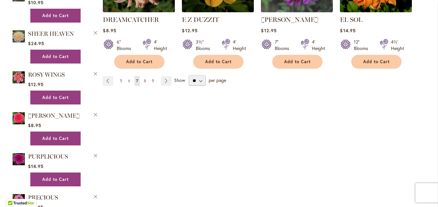
click at [152, 76] on link "Page 9" at bounding box center [152, 81] width 5 height 10
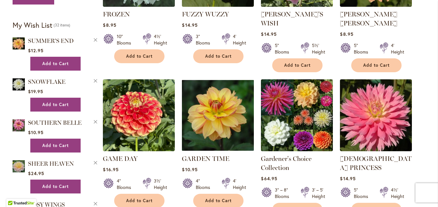
scroll to position [645, 0]
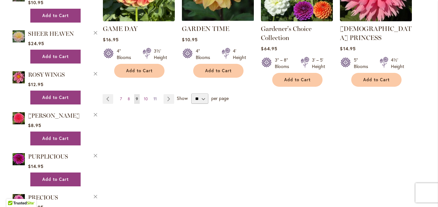
click at [154, 94] on link "Page 11" at bounding box center [155, 99] width 6 height 10
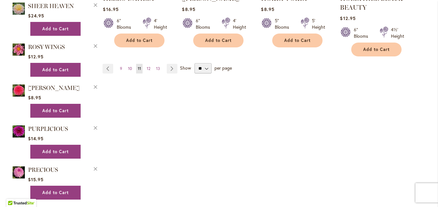
scroll to position [677, 0]
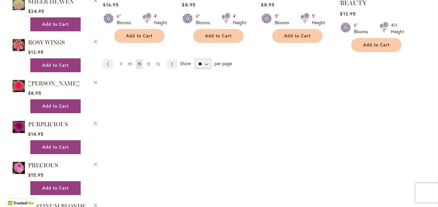
click at [156, 64] on span "13" at bounding box center [158, 64] width 4 height 5
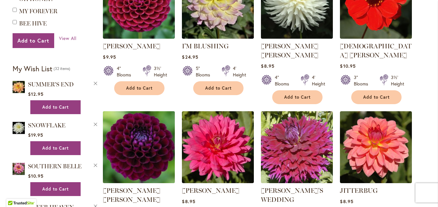
scroll to position [580, 0]
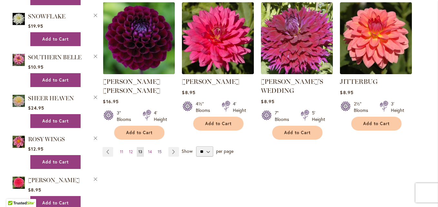
click at [158, 149] on span "15" at bounding box center [160, 151] width 4 height 5
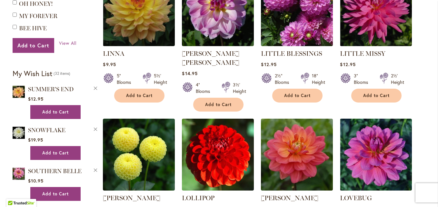
scroll to position [580, 0]
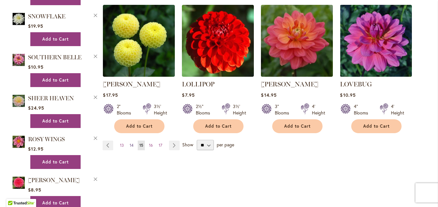
click at [130, 143] on span "14" at bounding box center [132, 145] width 4 height 5
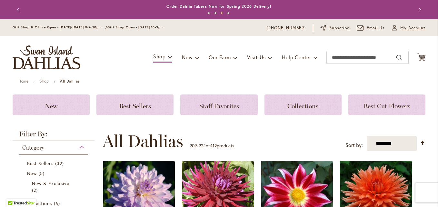
click at [409, 28] on span "My Account" at bounding box center [412, 28] width 25 height 6
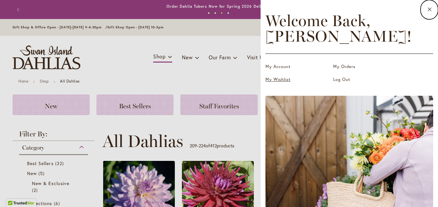
click at [284, 80] on link "My Wishlist" at bounding box center [297, 79] width 64 height 6
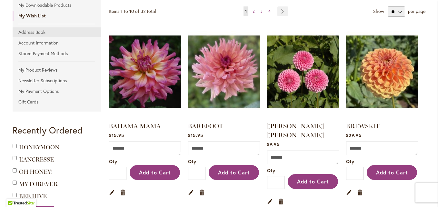
scroll to position [129, 0]
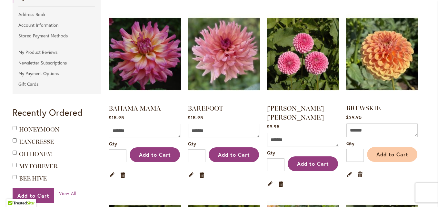
click at [376, 153] on span "Add to Cart" at bounding box center [392, 154] width 32 height 7
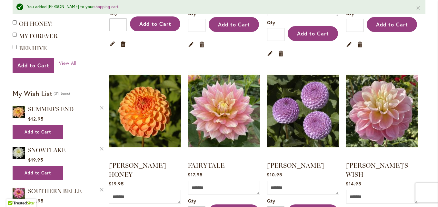
scroll to position [290, 0]
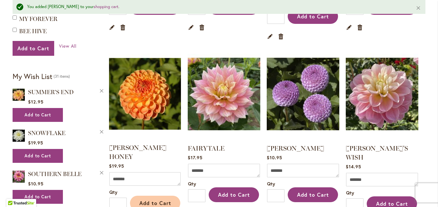
click at [158, 200] on span "Add to Cart" at bounding box center [155, 203] width 32 height 7
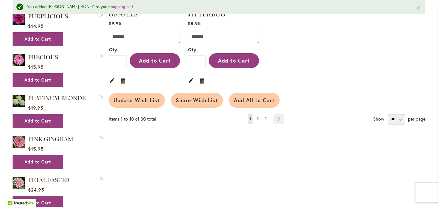
scroll to position [613, 0]
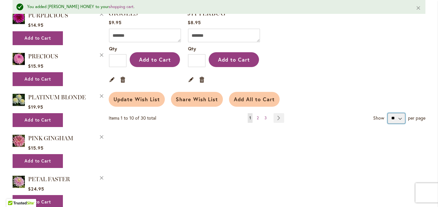
click at [396, 113] on select "** ** **" at bounding box center [396, 118] width 17 height 10
select select "**********"
click at [388, 113] on select "** ** **" at bounding box center [396, 118] width 17 height 10
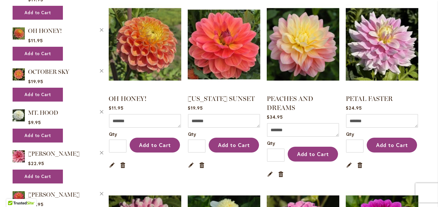
scroll to position [870, 0]
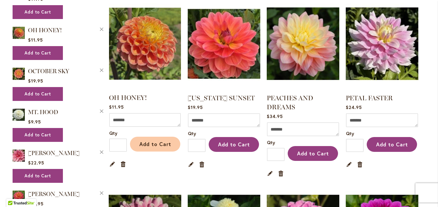
click at [146, 141] on span "Add to Cart" at bounding box center [155, 144] width 32 height 7
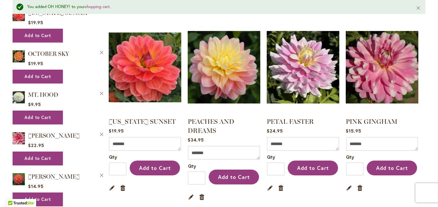
scroll to position [870, 0]
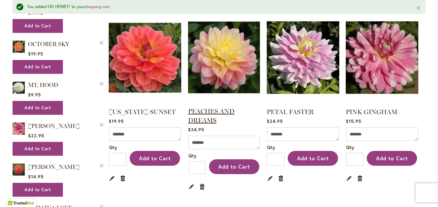
click at [201, 107] on link "PEACHES AND DREAMS" at bounding box center [211, 115] width 46 height 17
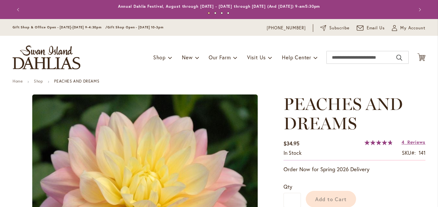
type input "*******"
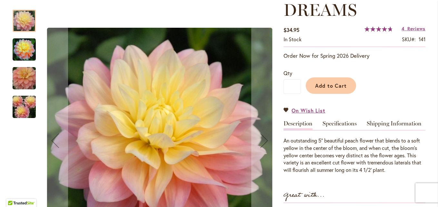
scroll to position [129, 0]
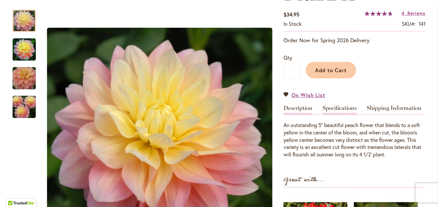
click at [326, 105] on link "Specifications" at bounding box center [339, 109] width 34 height 9
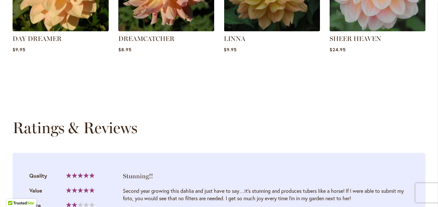
scroll to position [750, 0]
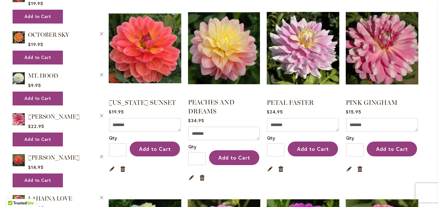
scroll to position [870, 0]
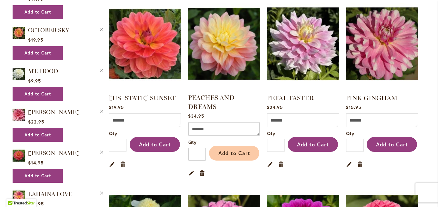
click at [218, 150] on span "Add to Cart" at bounding box center [234, 153] width 32 height 7
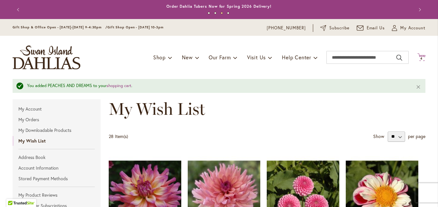
click at [421, 57] on span "4 4 items" at bounding box center [421, 58] width 6 height 3
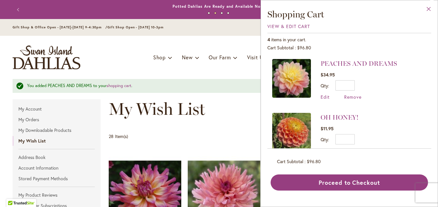
click at [427, 10] on button "Close" at bounding box center [429, 10] width 18 height 20
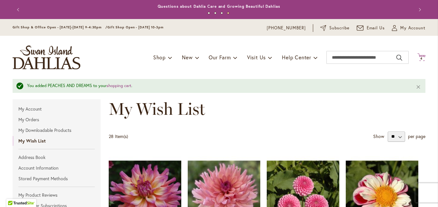
click at [419, 55] on icon "Cart .cls-1 { fill: #231f20; }" at bounding box center [421, 57] width 8 height 8
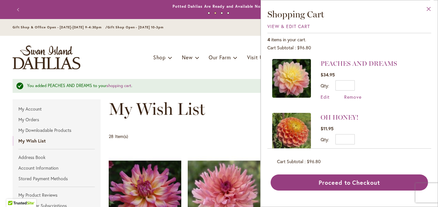
click at [431, 9] on button "Close" at bounding box center [429, 10] width 18 height 20
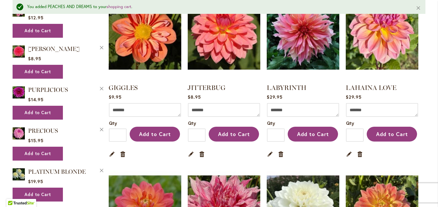
scroll to position [516, 0]
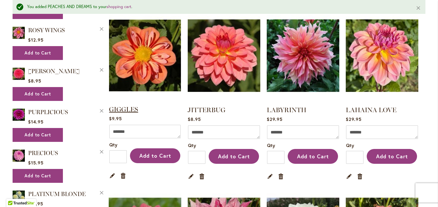
click at [129, 105] on link "GIGGLES" at bounding box center [123, 109] width 29 height 8
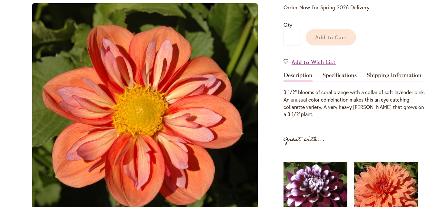
scroll to position [147, 0]
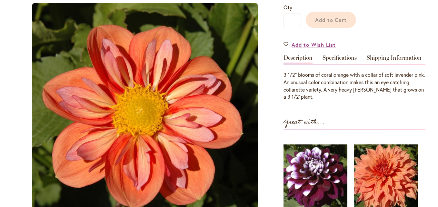
type input "*******"
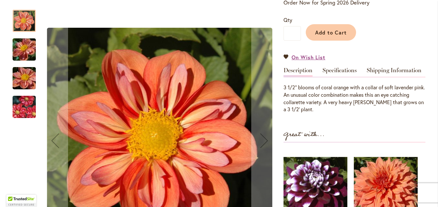
click at [14, 48] on img "GIGGLES" at bounding box center [24, 49] width 46 height 35
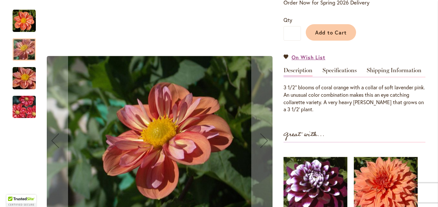
click at [17, 72] on img "GIGGLES" at bounding box center [24, 78] width 46 height 35
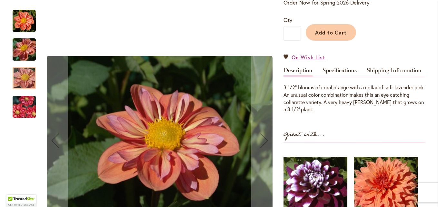
click at [21, 105] on img "GIGGLES" at bounding box center [24, 107] width 46 height 31
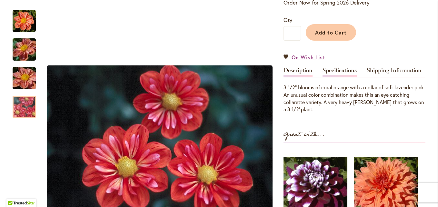
click at [338, 71] on link "Specifications" at bounding box center [339, 71] width 34 height 9
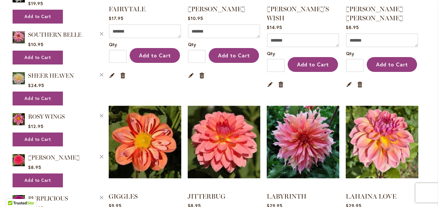
scroll to position [451, 0]
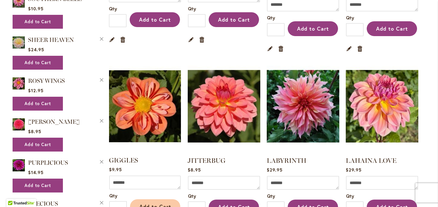
click at [145, 203] on span "Add to Cart" at bounding box center [155, 206] width 32 height 7
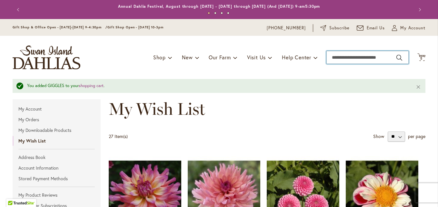
click at [333, 59] on input "Search" at bounding box center [367, 57] width 82 height 13
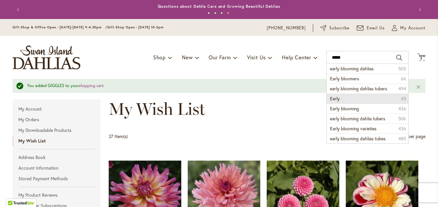
click at [336, 97] on span "Early" at bounding box center [335, 98] width 10 height 6
type input "*****"
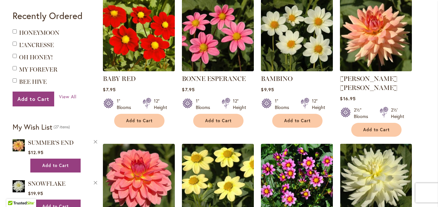
scroll to position [419, 0]
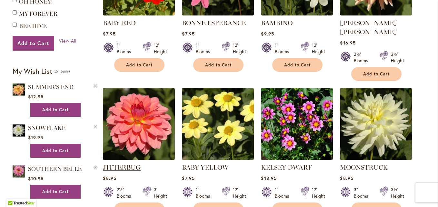
click at [128, 163] on link "JITTERBUG" at bounding box center [122, 167] width 38 height 8
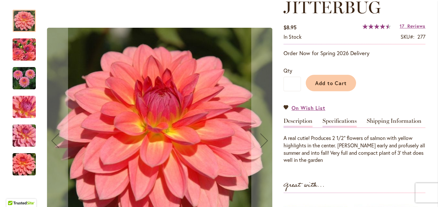
click at [335, 118] on link "Specifications" at bounding box center [339, 122] width 34 height 9
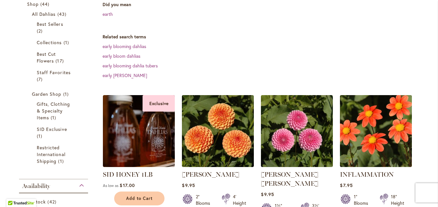
scroll to position [129, 0]
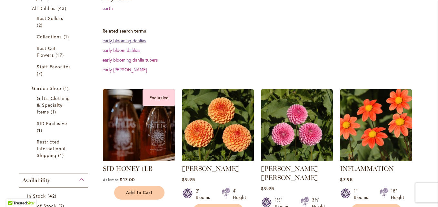
click at [136, 41] on link "early blooming dahlias" at bounding box center [125, 40] width 44 height 6
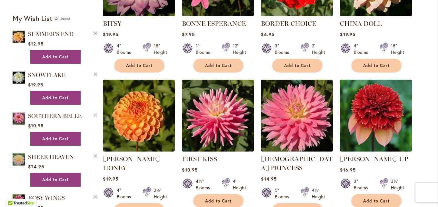
scroll to position [516, 0]
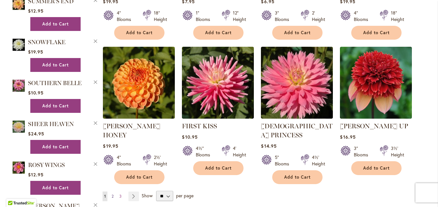
click at [112, 191] on link "Page 2" at bounding box center [112, 196] width 5 height 10
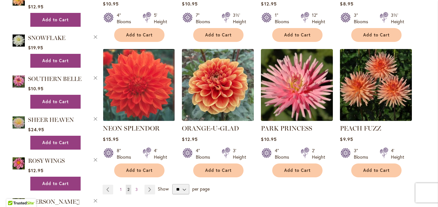
scroll to position [548, 0]
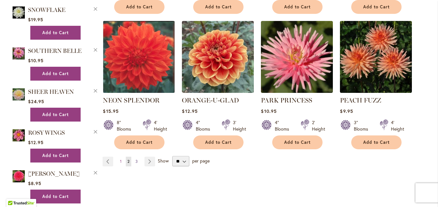
click at [135, 159] on span "3" at bounding box center [136, 161] width 2 height 5
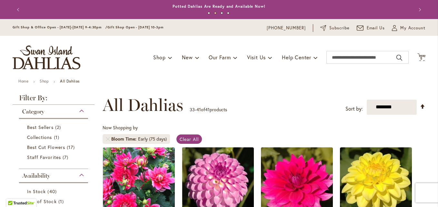
click at [412, 16] on button "Next" at bounding box center [418, 9] width 13 height 13
click at [392, 30] on icon "My Account" at bounding box center [394, 28] width 5 height 6
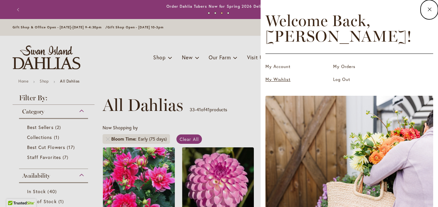
click at [283, 81] on link "My Wishlist" at bounding box center [297, 79] width 64 height 6
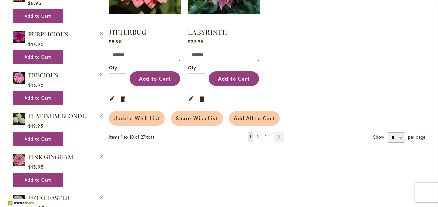
scroll to position [580, 0]
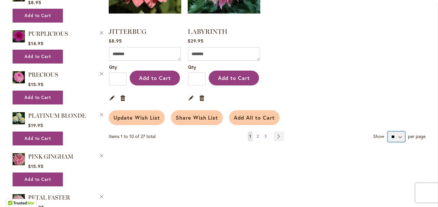
click at [397, 132] on select "** ** **" at bounding box center [396, 137] width 17 height 10
select select "**********"
click at [388, 132] on select "** ** **" at bounding box center [396, 137] width 17 height 10
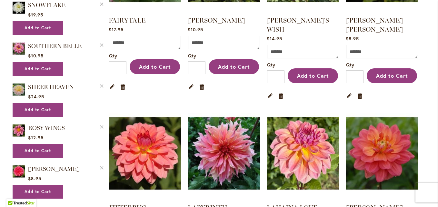
scroll to position [419, 0]
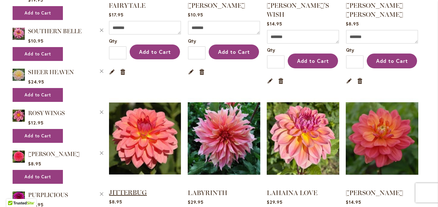
click at [133, 189] on link "JITTERBUG" at bounding box center [128, 193] width 38 height 8
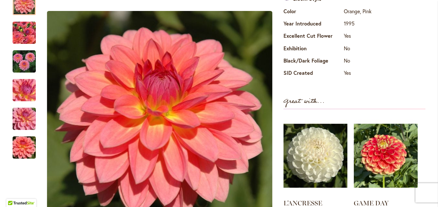
scroll to position [279, 0]
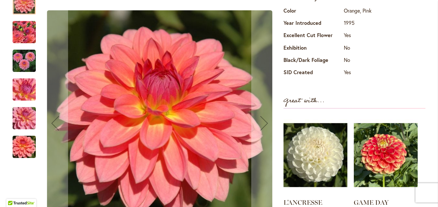
click at [19, 113] on img "JITTERBUG" at bounding box center [24, 118] width 46 height 35
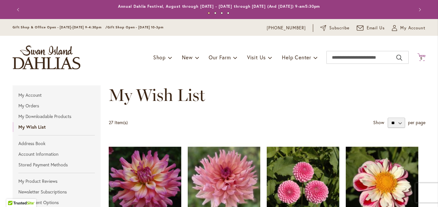
click at [420, 57] on span "5" at bounding box center [421, 58] width 2 height 4
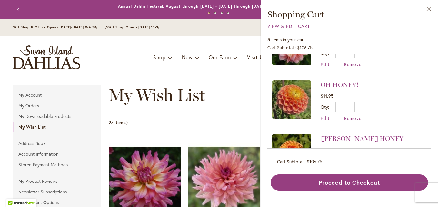
scroll to position [82, 0]
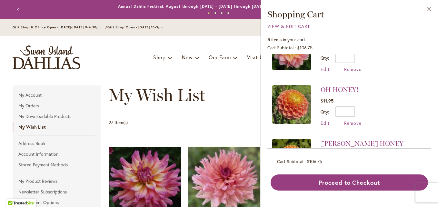
click at [429, 11] on button "Close" at bounding box center [429, 10] width 18 height 20
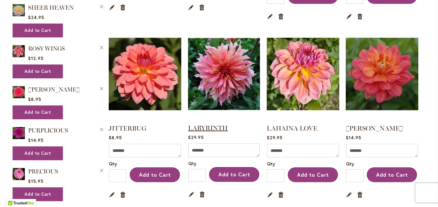
scroll to position [516, 0]
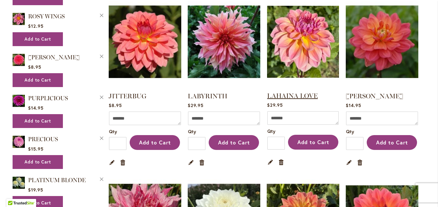
click at [279, 92] on link "LAHAINA LOVE" at bounding box center [292, 96] width 51 height 8
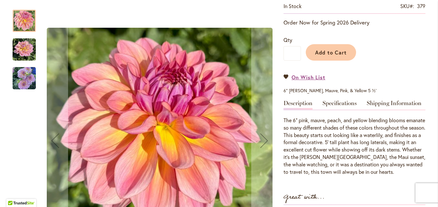
scroll to position [129, 0]
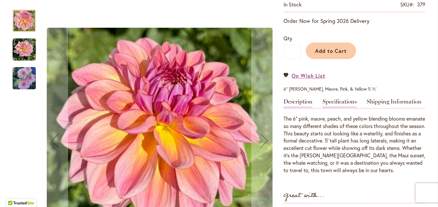
click at [330, 103] on link "Specifications" at bounding box center [339, 103] width 34 height 9
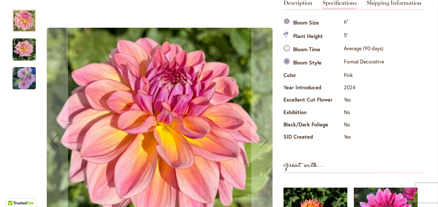
click at [26, 51] on img "LAHAINA LOVE" at bounding box center [24, 49] width 23 height 23
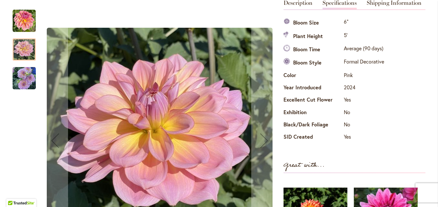
click at [21, 76] on img "LAHAINA LOVE" at bounding box center [24, 78] width 23 height 25
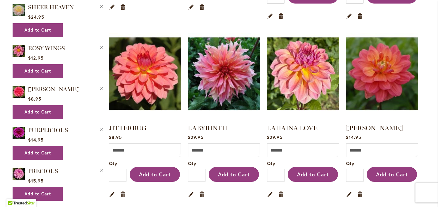
scroll to position [496, 0]
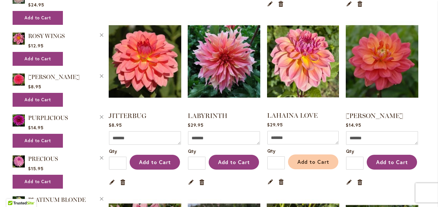
click at [297, 158] on span "Add to Cart" at bounding box center [313, 161] width 32 height 7
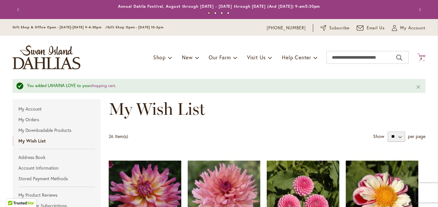
click at [419, 55] on icon "Cart .cls-1 { fill: #231f20; }" at bounding box center [421, 57] width 8 height 8
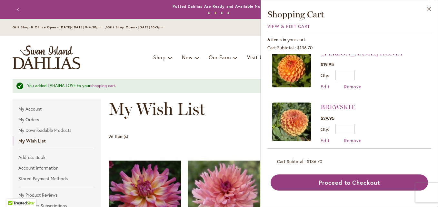
scroll to position [232, 0]
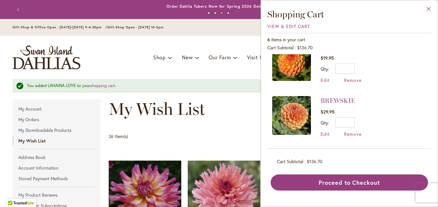
click at [431, 9] on button "Close" at bounding box center [429, 10] width 18 height 20
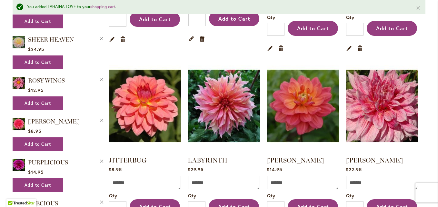
scroll to position [484, 0]
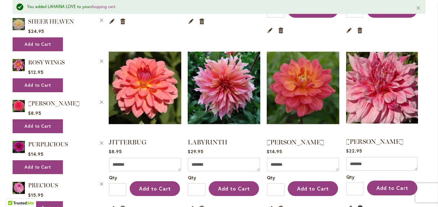
click at [357, 204] on link "Remove item" at bounding box center [360, 207] width 6 height 7
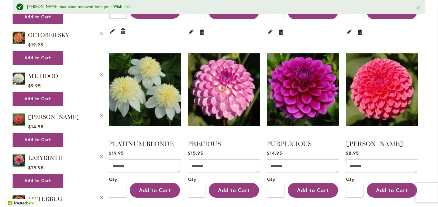
scroll to position [838, 0]
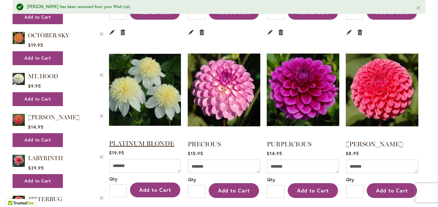
click at [143, 140] on link "PLATINUM BLONDE" at bounding box center [141, 144] width 65 height 8
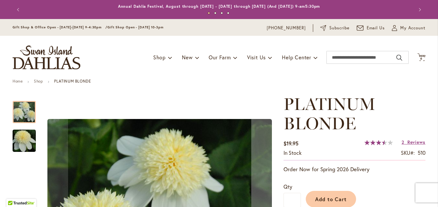
click at [19, 141] on img "PLATINUM BLONDE" at bounding box center [24, 140] width 46 height 31
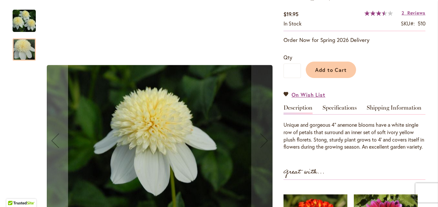
scroll to position [161, 0]
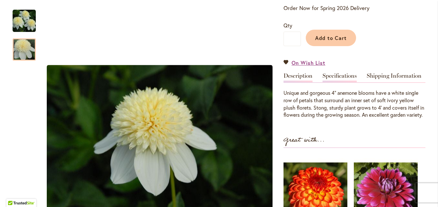
click at [344, 73] on link "Specifications" at bounding box center [339, 77] width 34 height 9
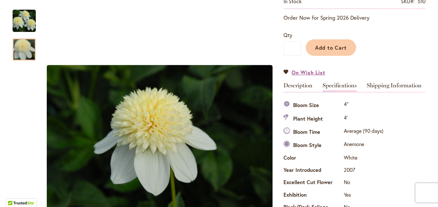
scroll to position [137, 0]
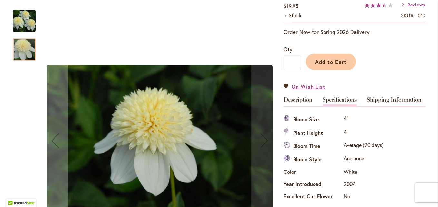
click at [26, 24] on img "PLATINUM BLONDE" at bounding box center [24, 21] width 23 height 24
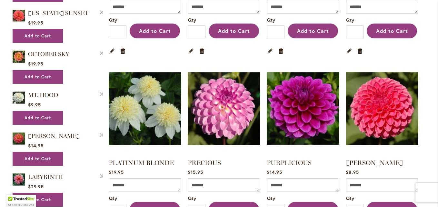
scroll to position [806, 0]
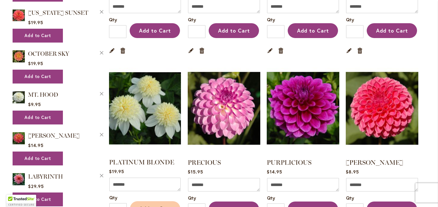
click at [146, 205] on span "Add to Cart" at bounding box center [155, 208] width 32 height 7
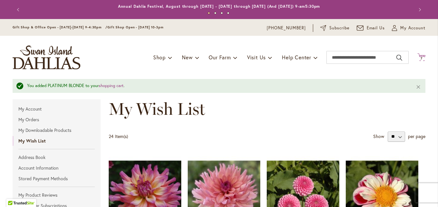
click at [420, 59] on span "7" at bounding box center [421, 58] width 2 height 4
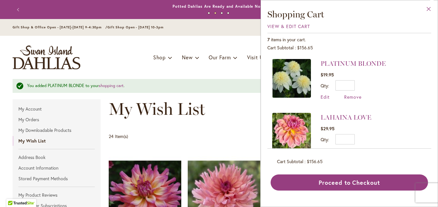
click at [427, 7] on button "Close" at bounding box center [429, 10] width 18 height 20
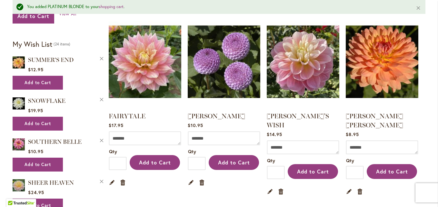
scroll to position [290, 0]
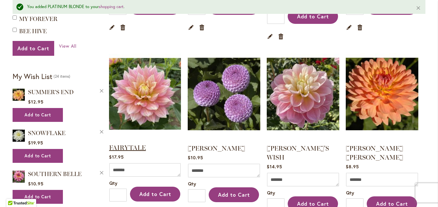
click at [129, 144] on link "FAIRYTALE" at bounding box center [127, 148] width 37 height 8
